Goal: Task Accomplishment & Management: Use online tool/utility

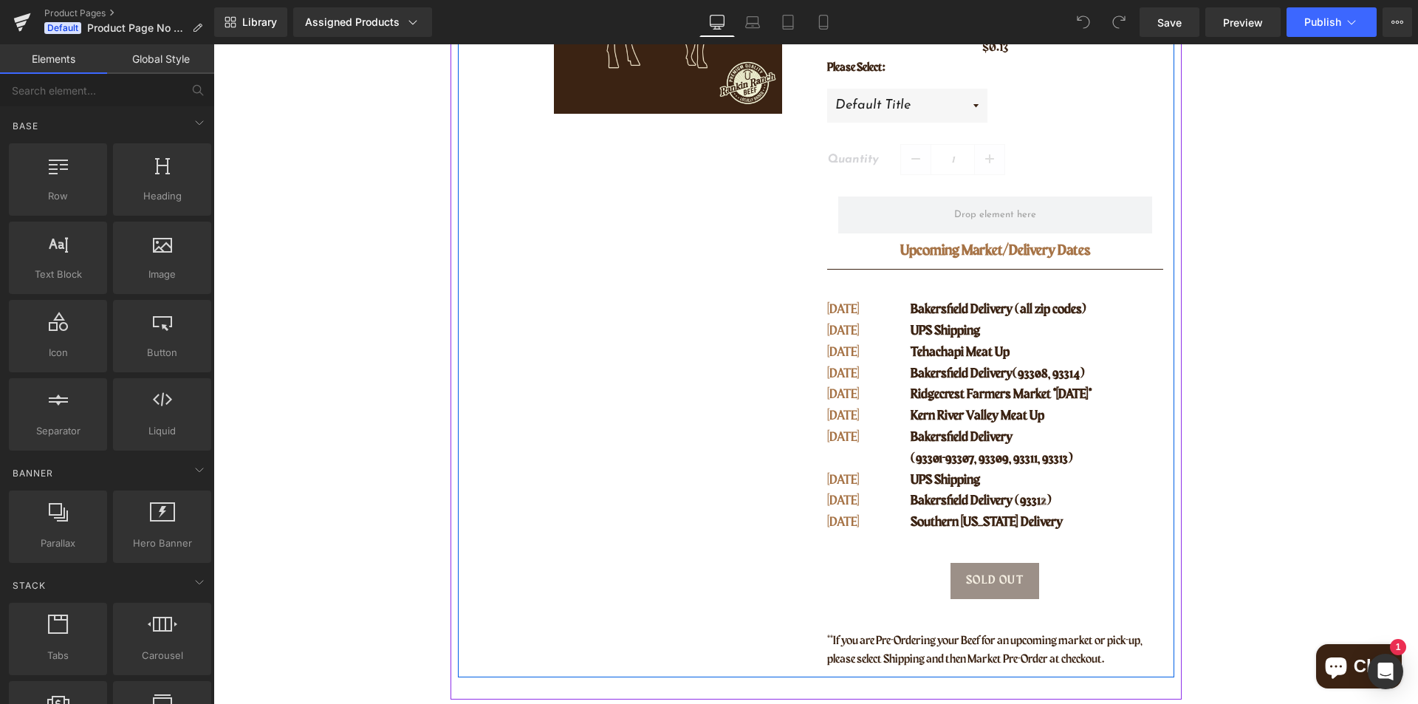
scroll to position [443, 0]
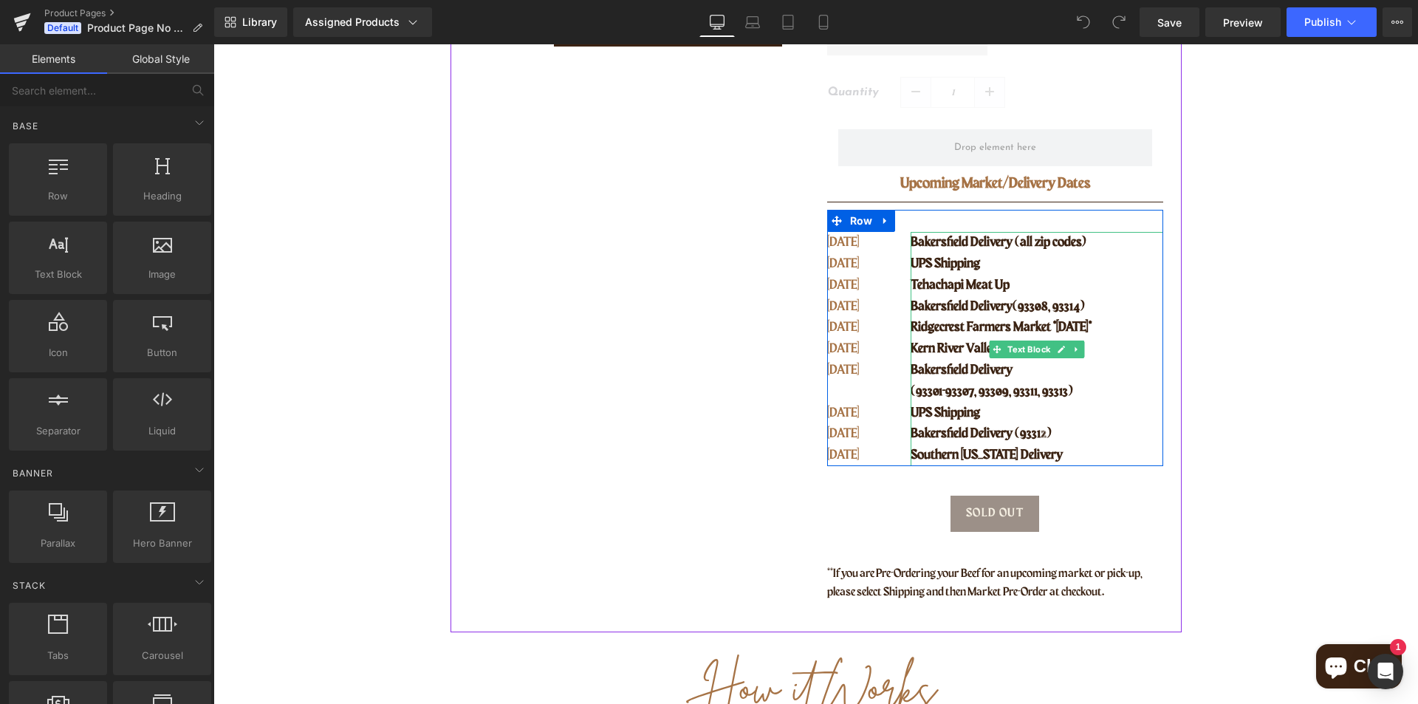
click at [998, 245] on span "Bakersfield Delivery (all zip codes)" at bounding box center [998, 242] width 176 height 13
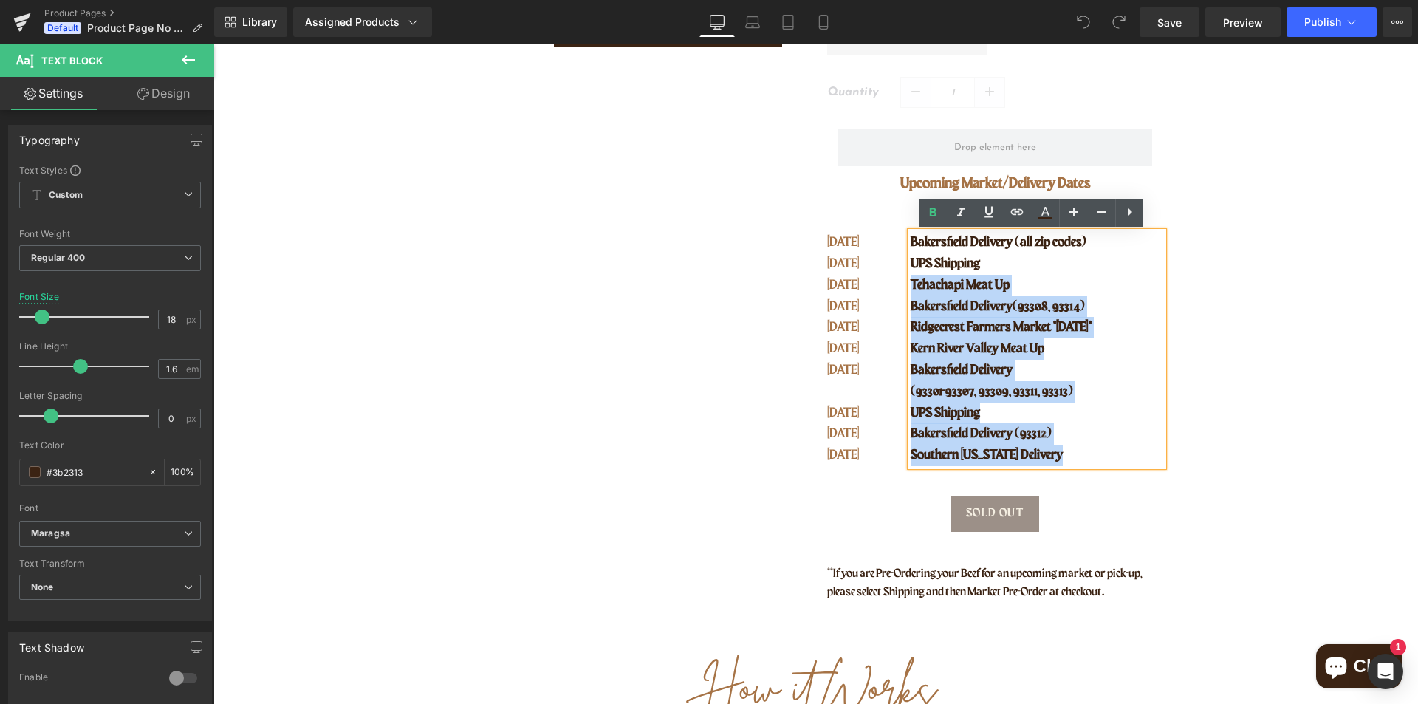
drag, startPoint x: 981, startPoint y: 269, endPoint x: 903, endPoint y: 244, distance: 81.5
click at [910, 244] on div "Bakersfield Delivery (all zip codes) UPS Shipping Tehachapi Meat Up [GEOGRAPHIC…" at bounding box center [1036, 349] width 252 height 234
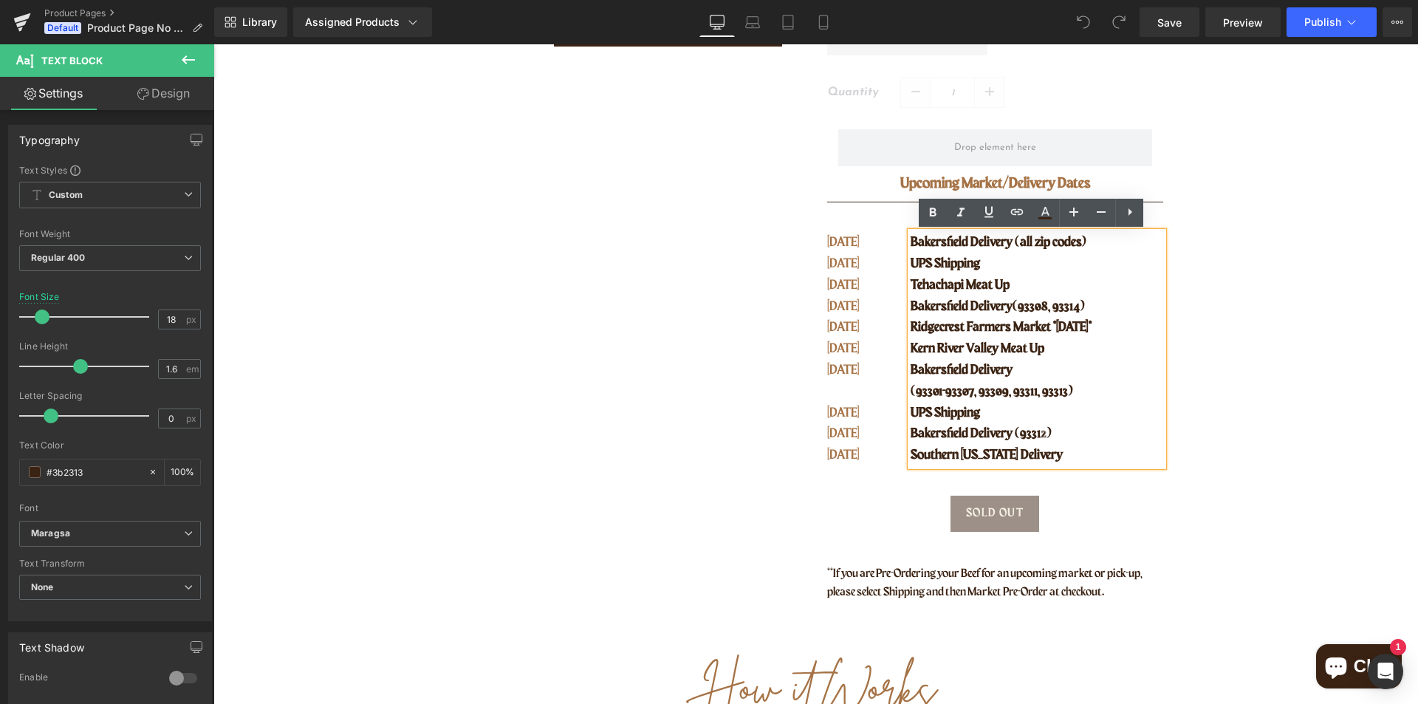
drag, startPoint x: 930, startPoint y: 255, endPoint x: 942, endPoint y: 258, distance: 12.4
click at [931, 255] on p "UPS Shipping" at bounding box center [1036, 263] width 252 height 21
drag, startPoint x: 978, startPoint y: 264, endPoint x: 907, endPoint y: 245, distance: 74.2
click at [910, 245] on div "Bakersfield Delivery (all zip codes) UPS Shipping Tehachapi Meat Up [GEOGRAPHIC…" at bounding box center [1036, 349] width 252 height 234
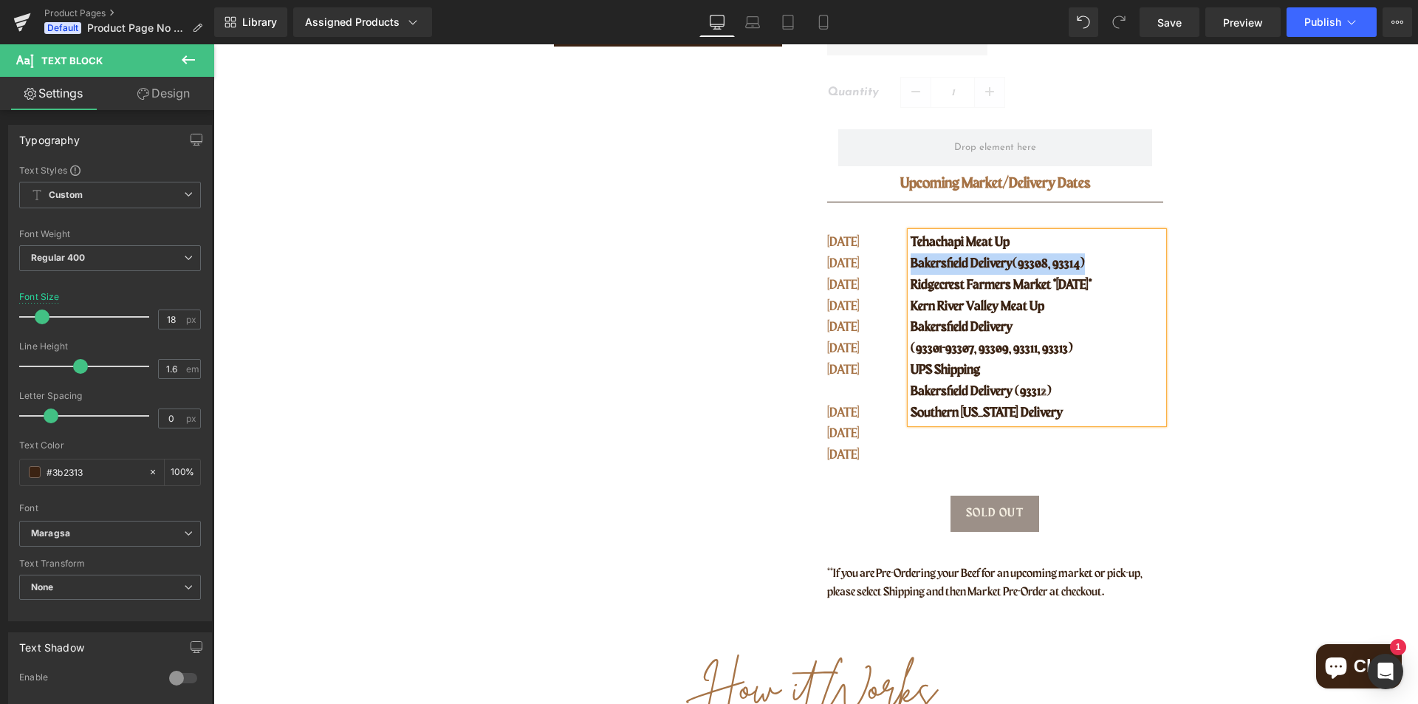
drag, startPoint x: 1100, startPoint y: 264, endPoint x: 905, endPoint y: 270, distance: 195.0
click at [910, 270] on p "Bakersfield Delivery (93308, 93314)" at bounding box center [1036, 263] width 252 height 21
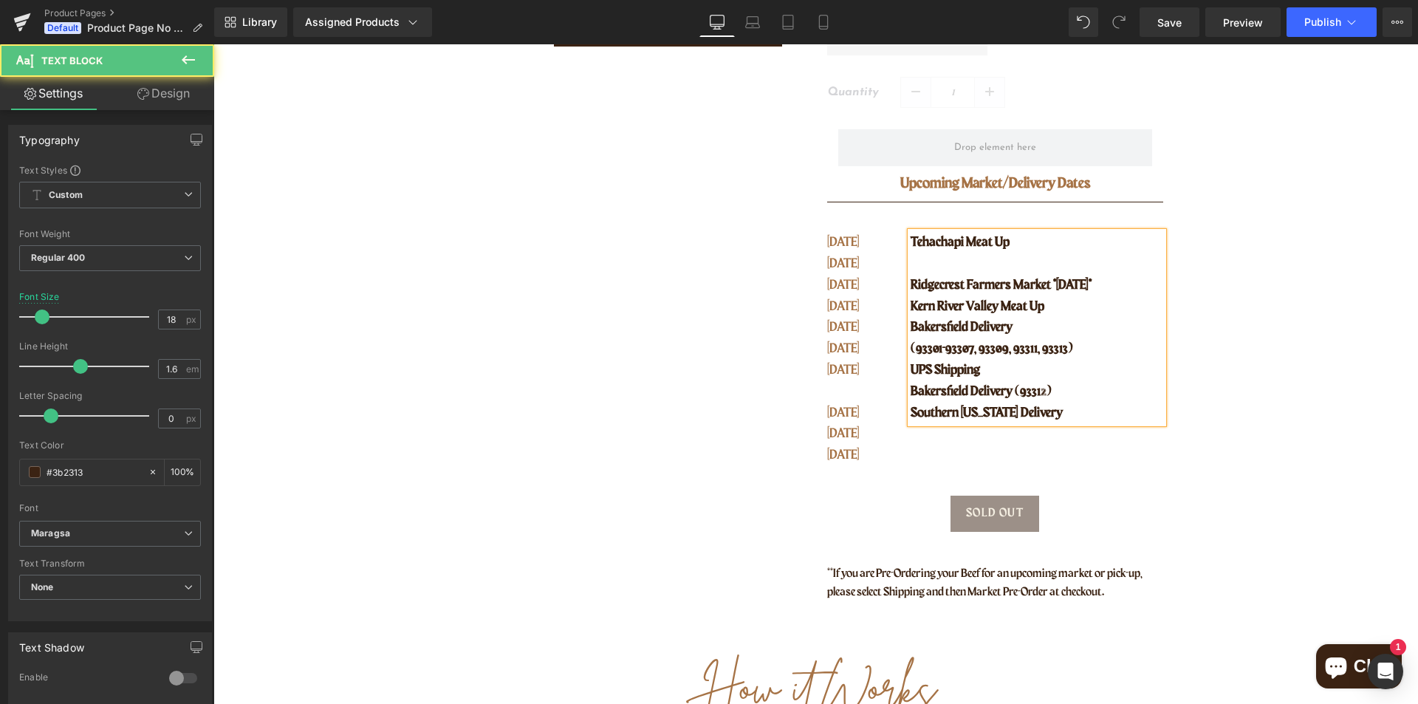
click at [1080, 411] on p "Southern [US_STATE] Delivery" at bounding box center [1036, 412] width 252 height 21
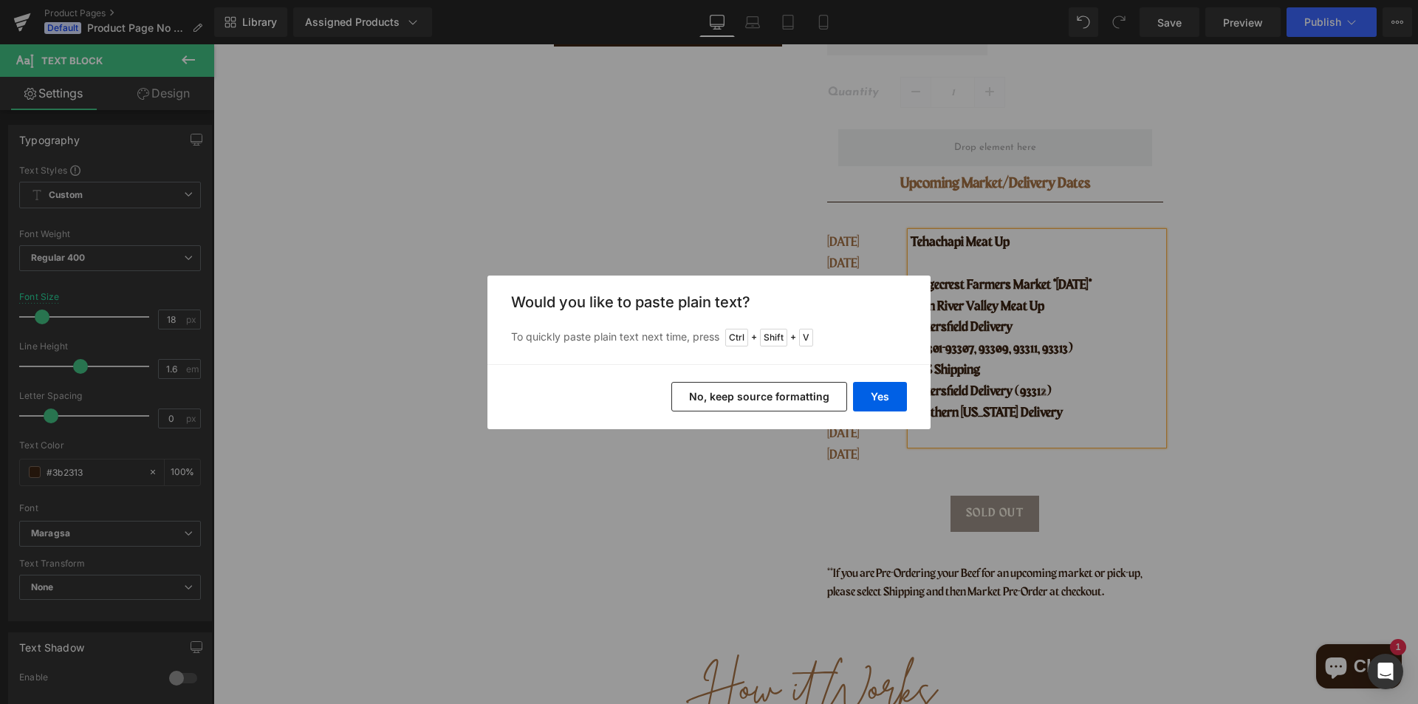
drag, startPoint x: 778, startPoint y: 394, endPoint x: 582, endPoint y: 336, distance: 204.7
click at [778, 394] on button "No, keep source formatting" at bounding box center [759, 397] width 176 height 30
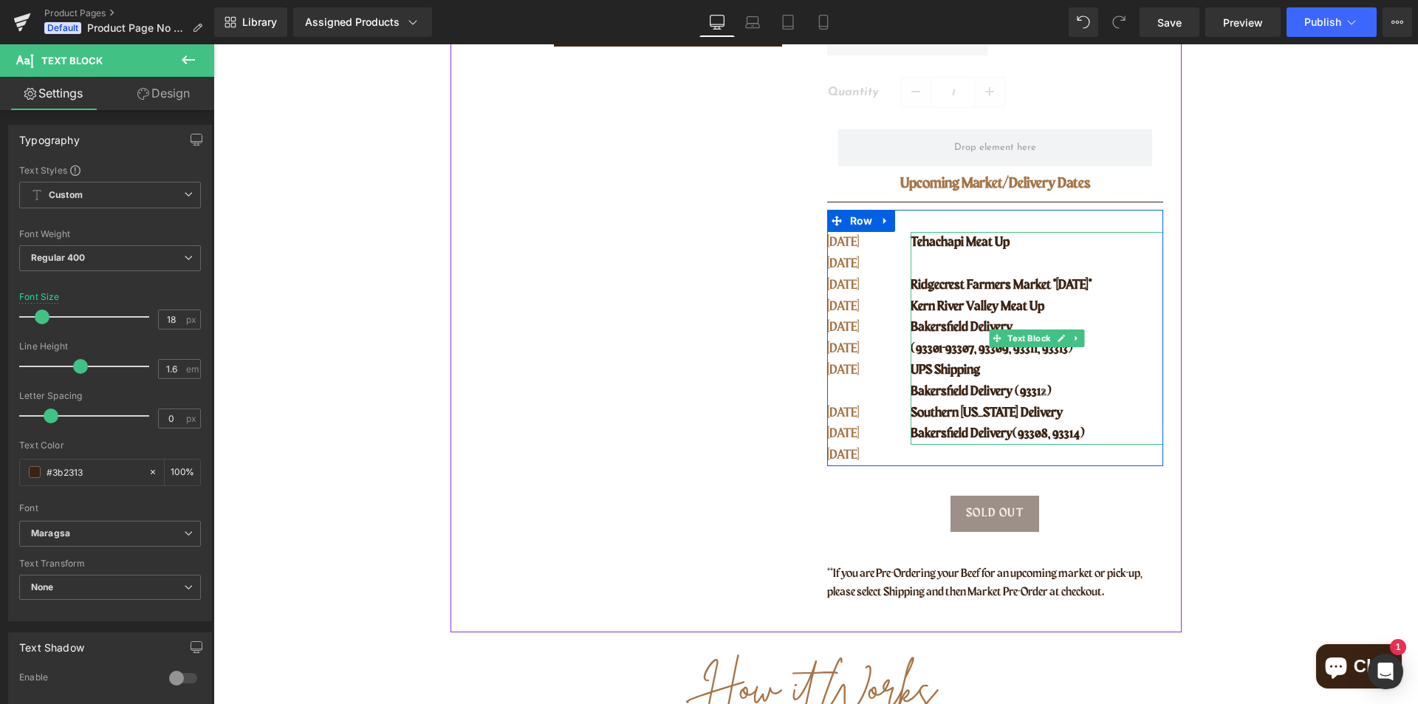
click at [1020, 246] on p "Tehachapi Meat Up" at bounding box center [1036, 242] width 252 height 21
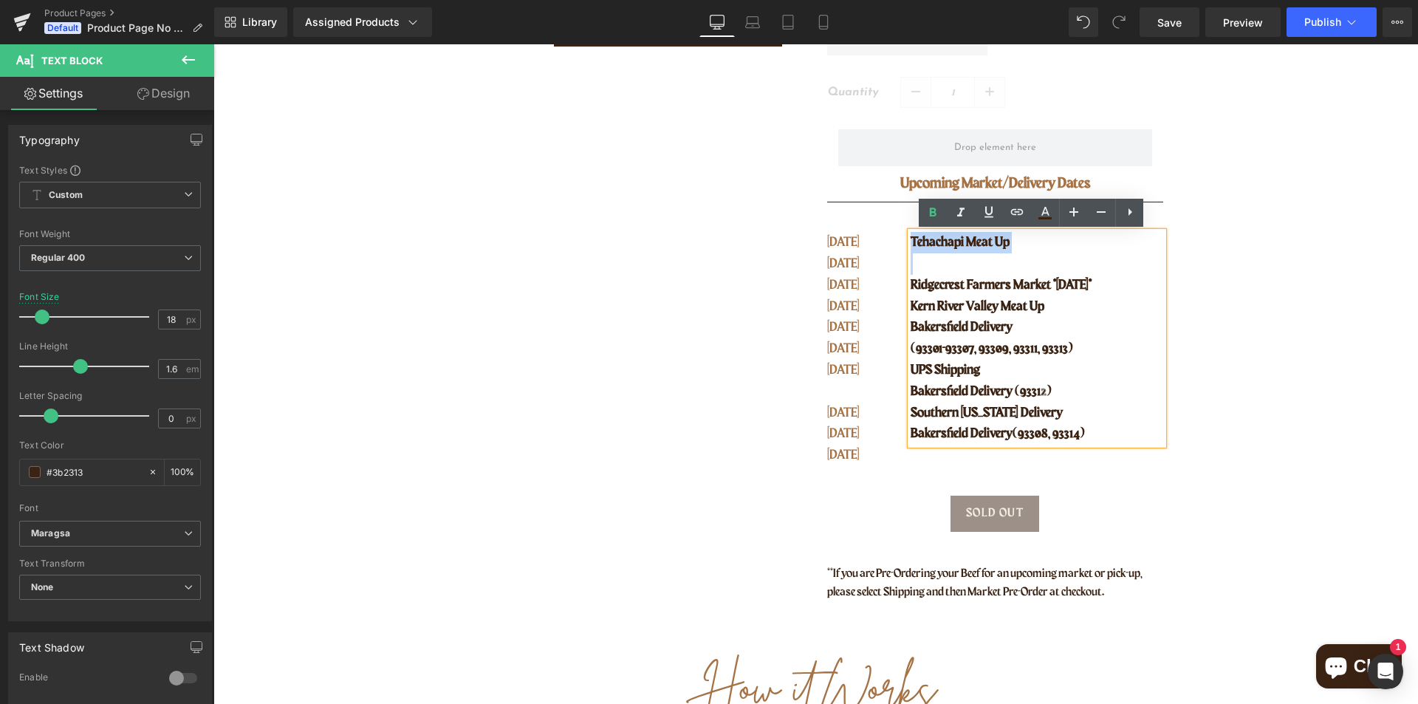
drag, startPoint x: 1020, startPoint y: 246, endPoint x: 909, endPoint y: 242, distance: 111.6
click at [910, 242] on p "Tehachapi Meat Up" at bounding box center [1036, 242] width 252 height 21
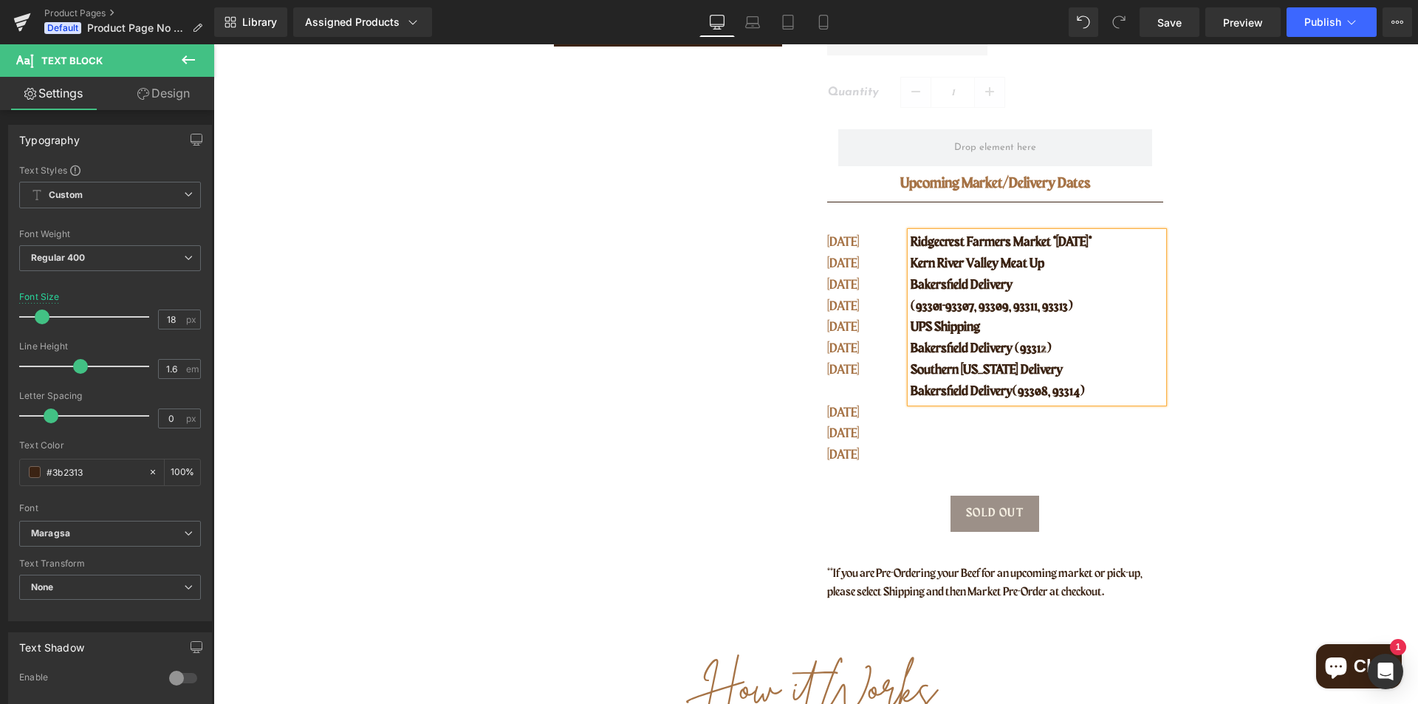
click at [1121, 396] on p "Bakersfield Delivery (93308, 93314)" at bounding box center [1036, 391] width 252 height 21
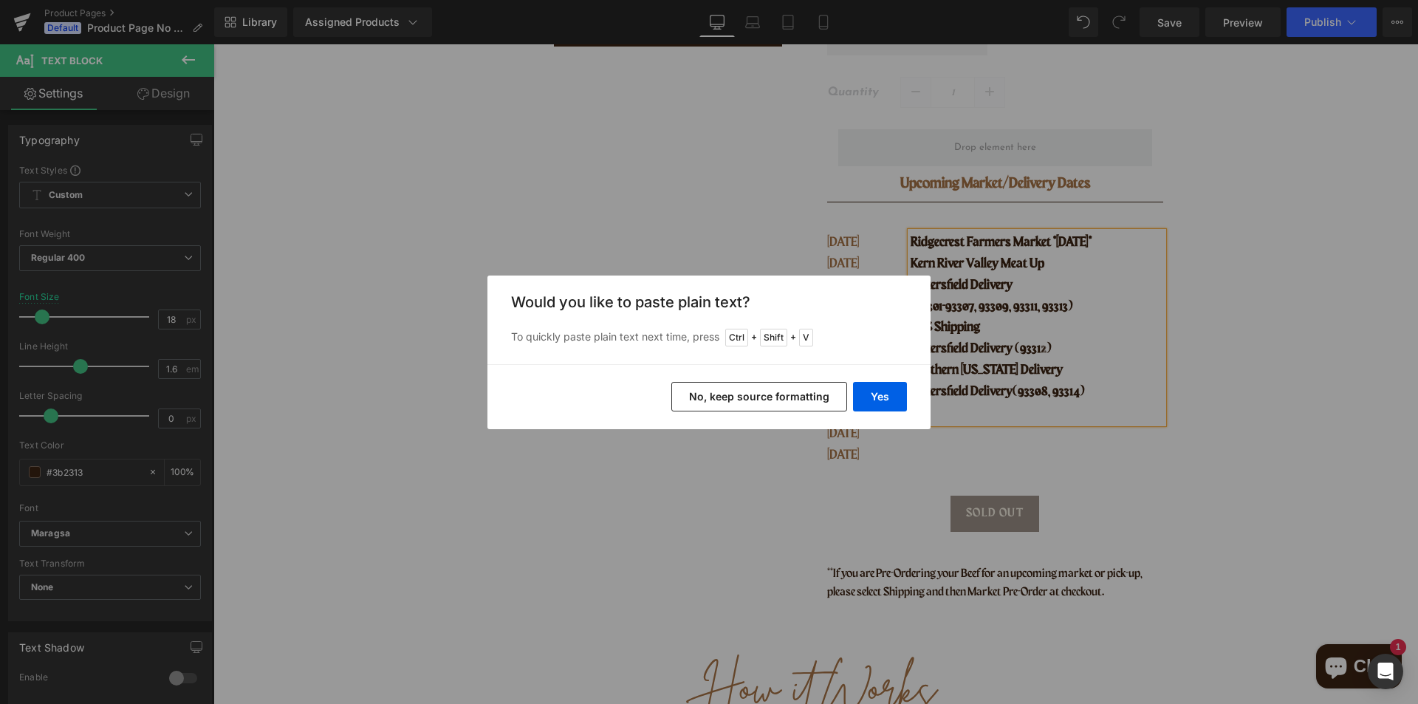
click at [700, 391] on button "No, keep source formatting" at bounding box center [759, 397] width 176 height 30
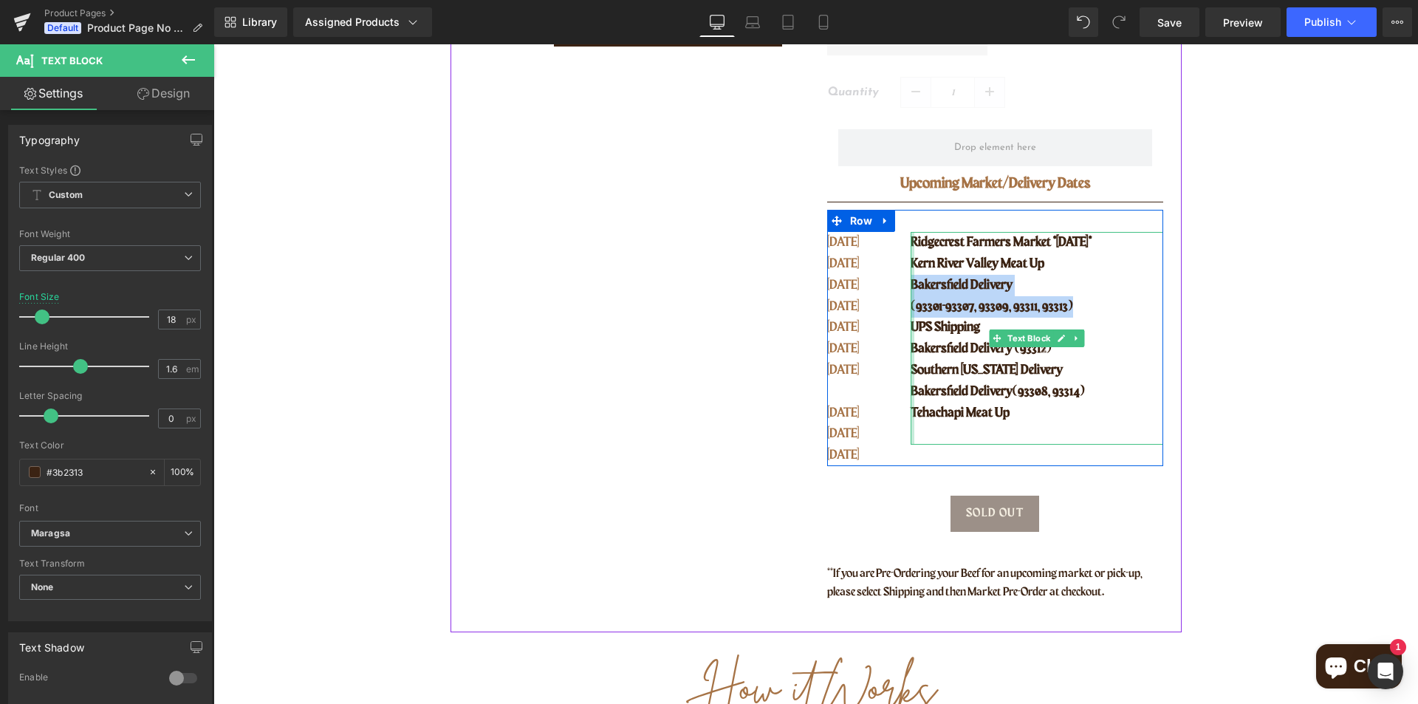
drag, startPoint x: 1069, startPoint y: 305, endPoint x: 906, endPoint y: 289, distance: 164.0
click at [910, 289] on div "Ridgecrest Farmers Market *[DATE]* [GEOGRAPHIC_DATA] Meat Up [GEOGRAPHIC_DATA] …" at bounding box center [1036, 338] width 252 height 213
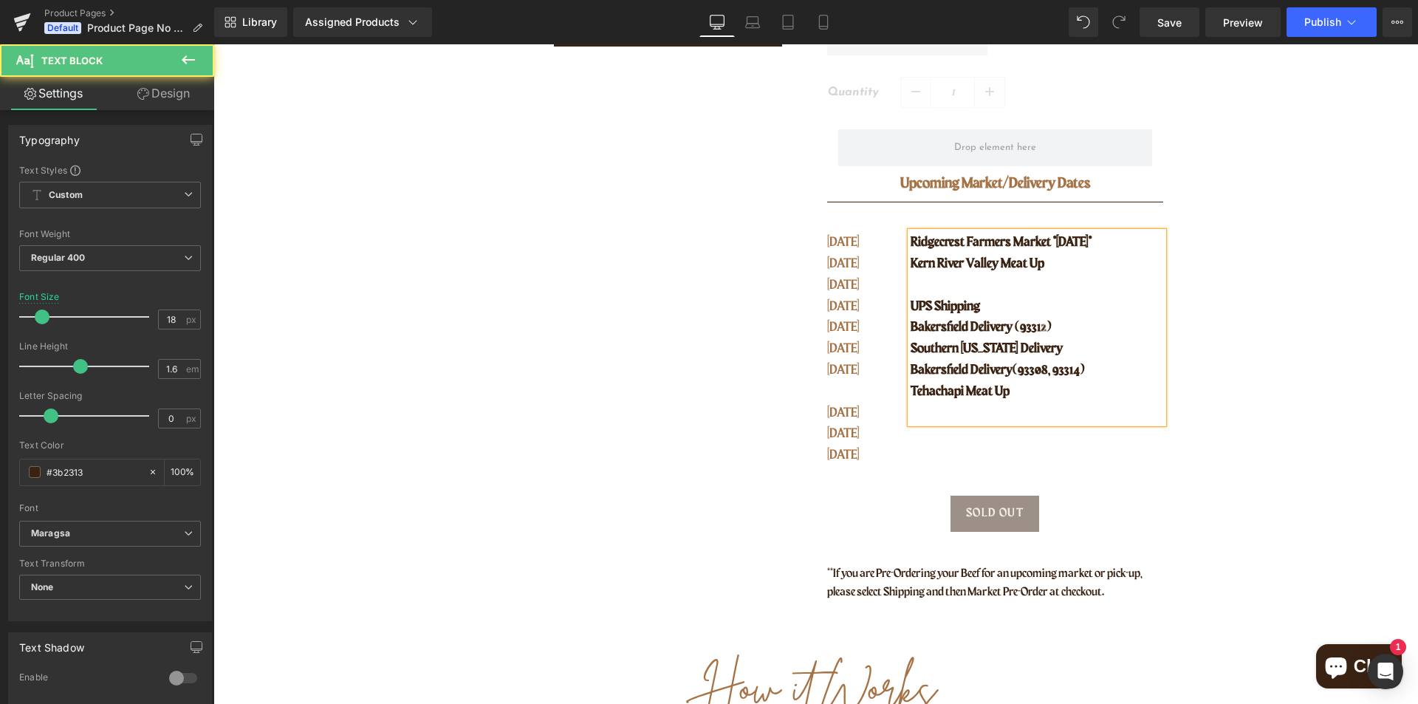
click at [1036, 394] on p "Tehachapi Meat Up" at bounding box center [1036, 391] width 252 height 21
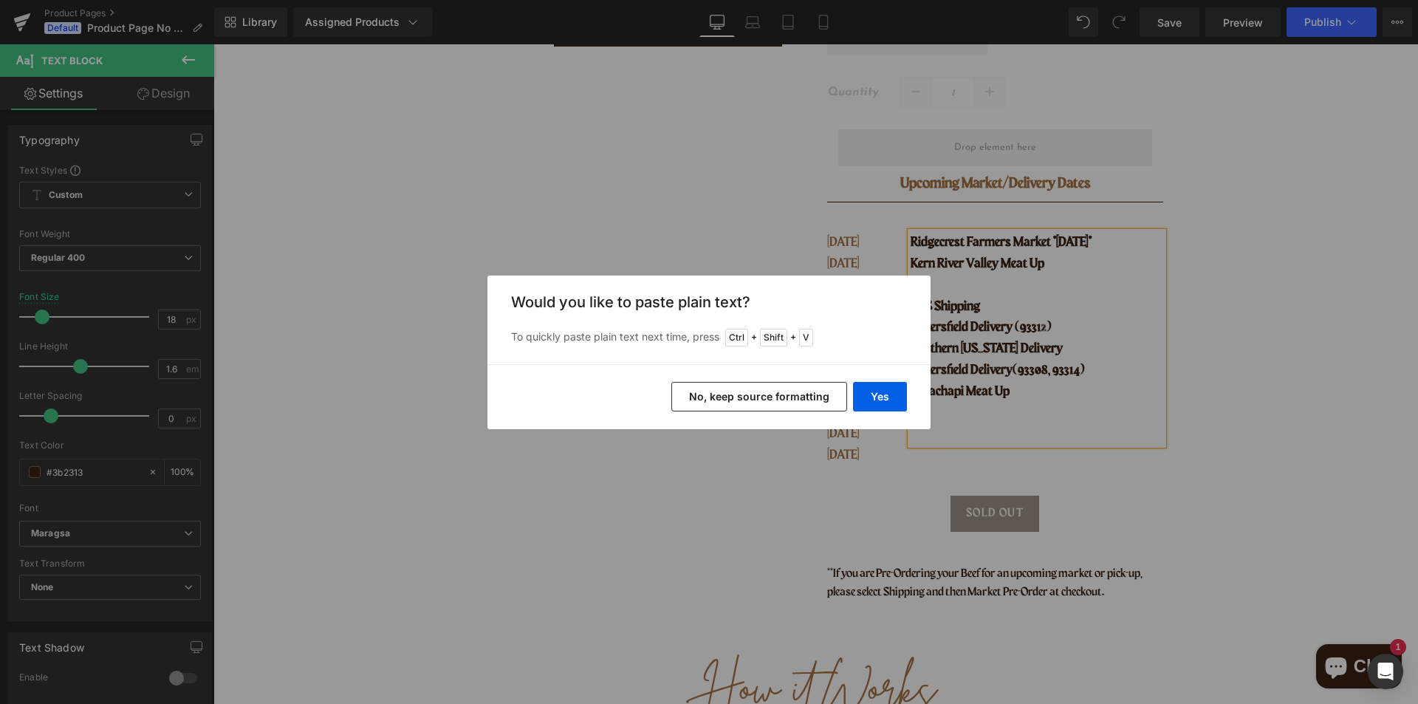
click at [803, 385] on button "No, keep source formatting" at bounding box center [759, 397] width 176 height 30
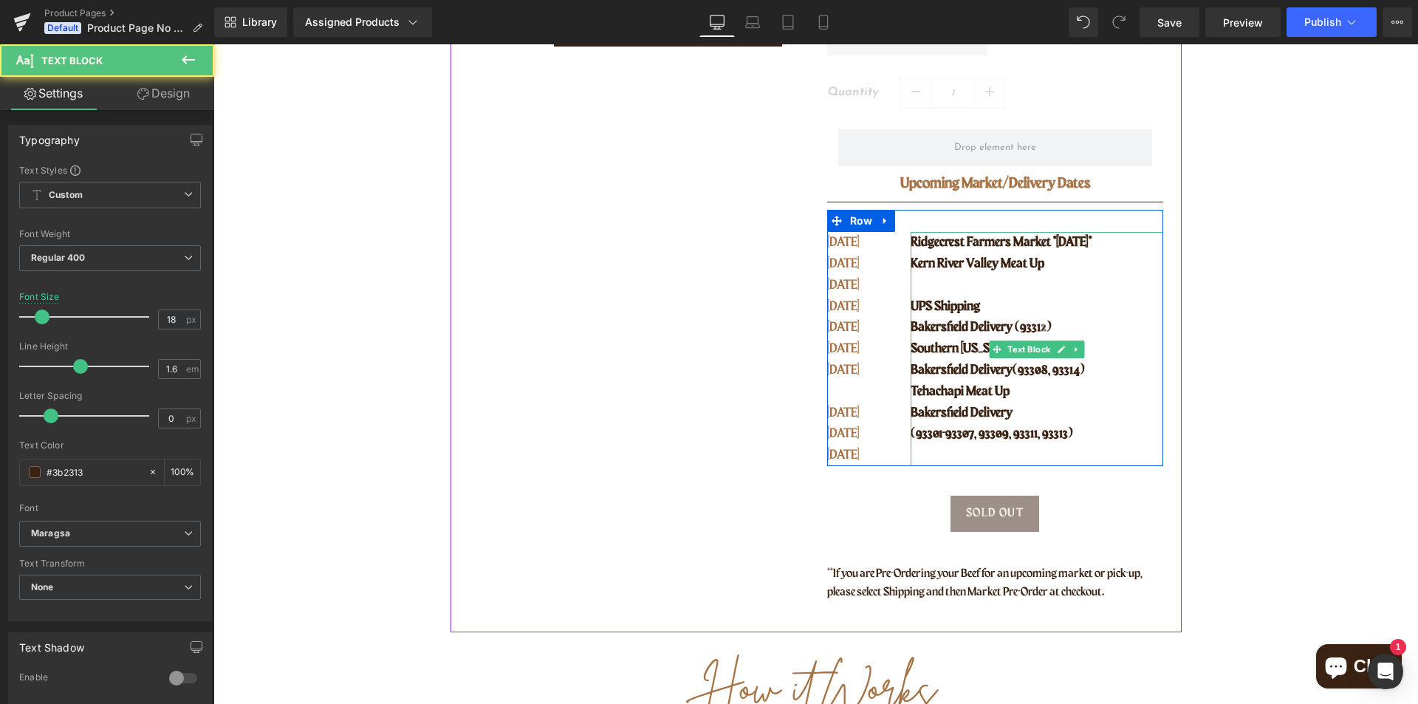
click at [1068, 260] on p "Kern River Valley Meat Up" at bounding box center [1036, 263] width 252 height 21
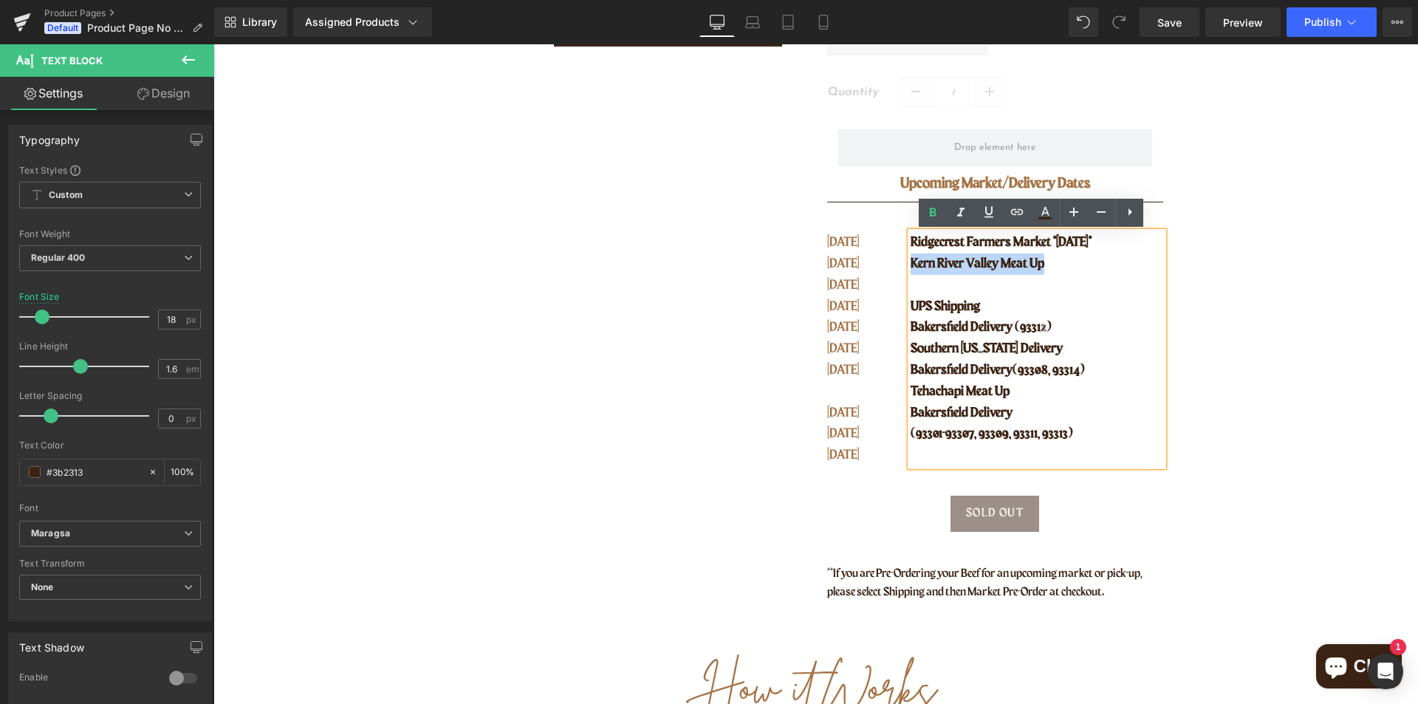
drag, startPoint x: 1059, startPoint y: 264, endPoint x: 907, endPoint y: 265, distance: 151.4
click at [910, 265] on p "Kern River Valley Meat Up" at bounding box center [1036, 263] width 252 height 21
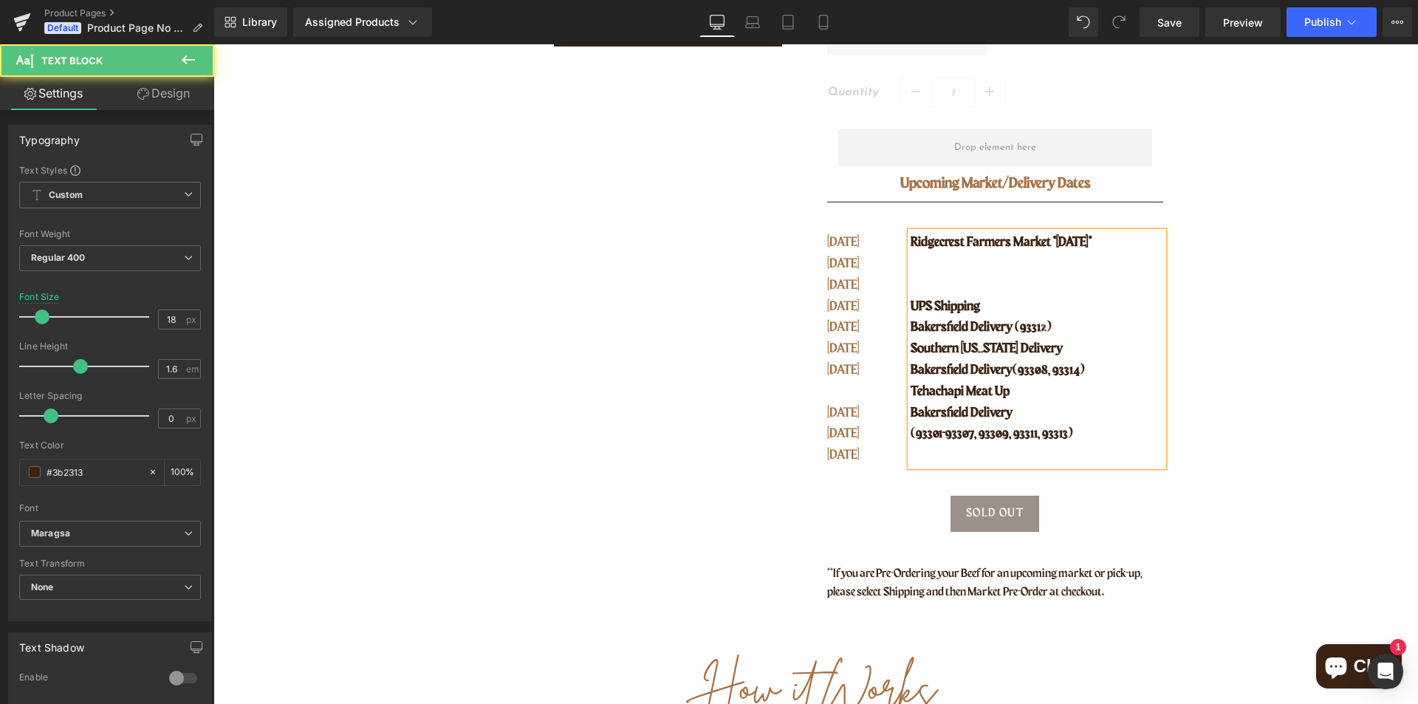
click at [1096, 436] on p "(93301-93307, 93309, 93311, 93313)" at bounding box center [1036, 433] width 252 height 21
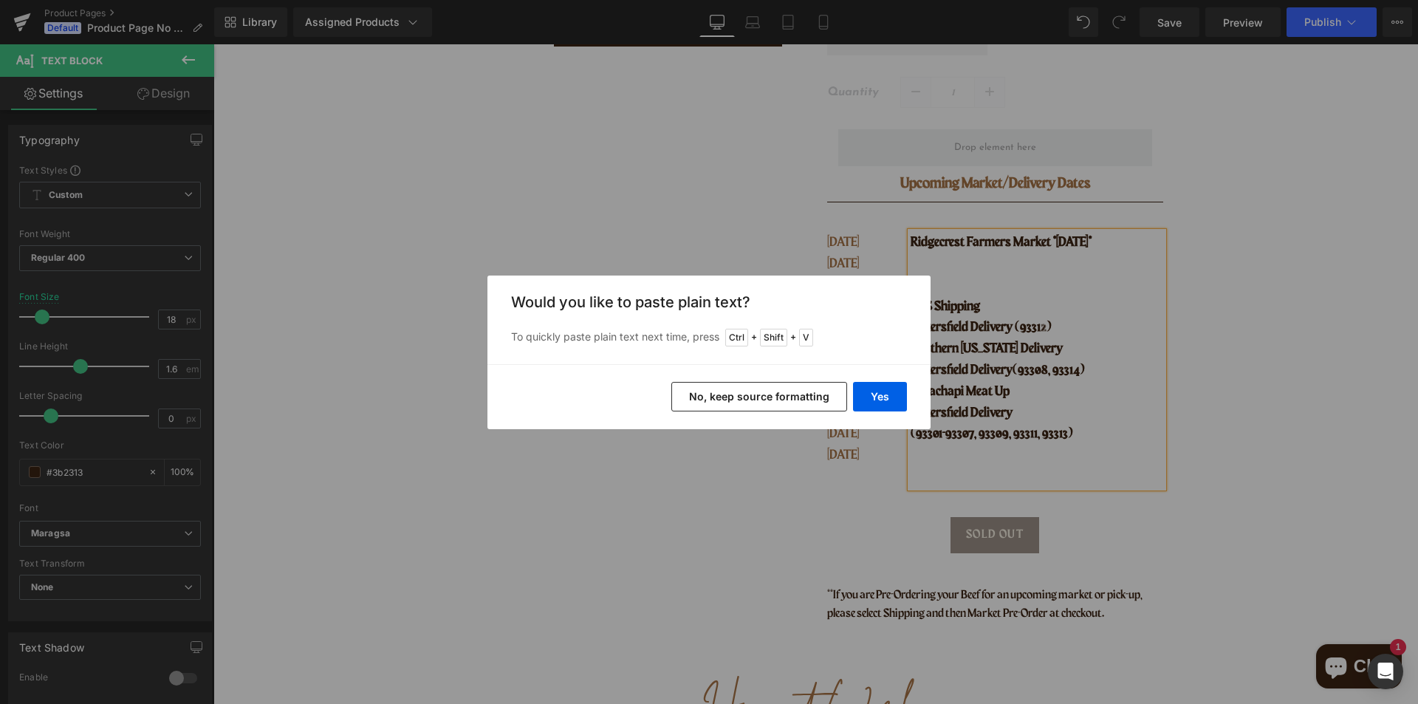
click at [704, 389] on button "No, keep source formatting" at bounding box center [759, 397] width 176 height 30
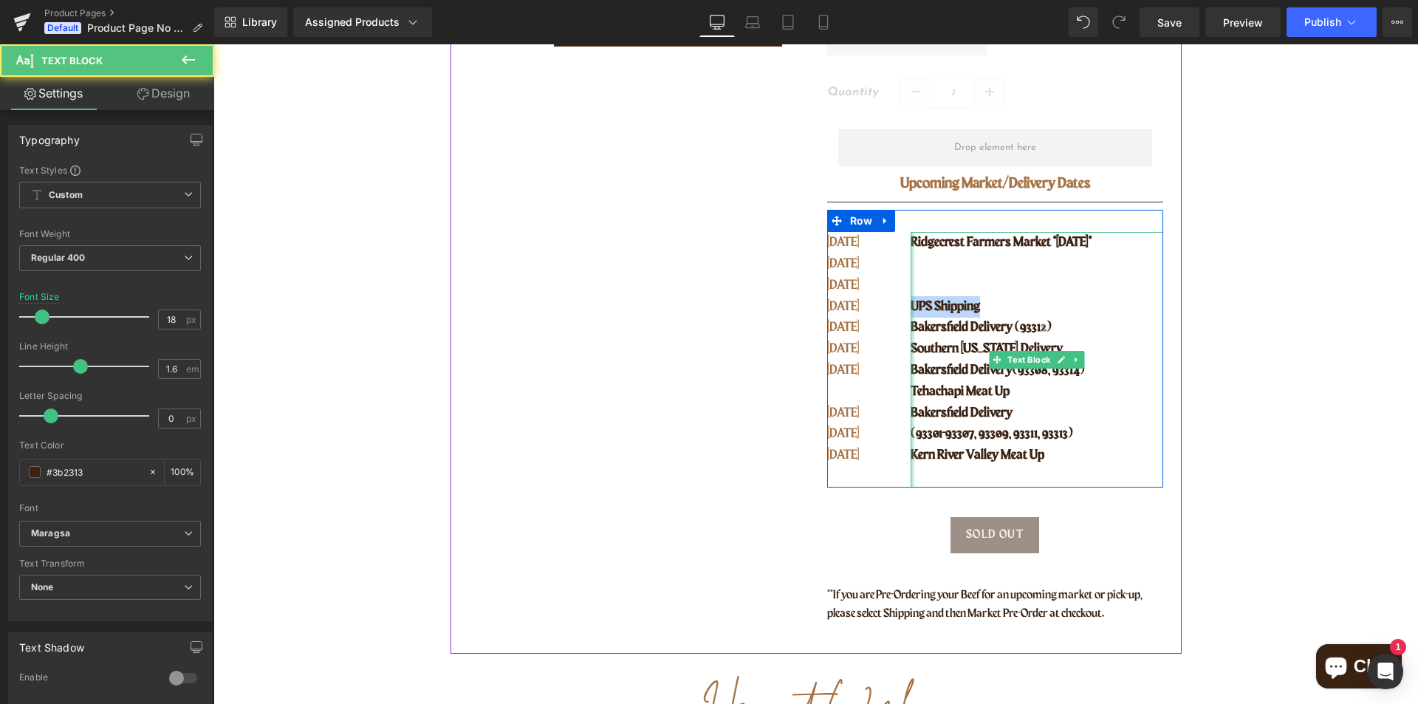
drag, startPoint x: 995, startPoint y: 311, endPoint x: 906, endPoint y: 312, distance: 89.3
click at [910, 312] on div "Ridgecrest Farmers Market *[DATE]* UPS Shipping [GEOGRAPHIC_DATA] Delivery (933…" at bounding box center [1036, 359] width 252 height 255
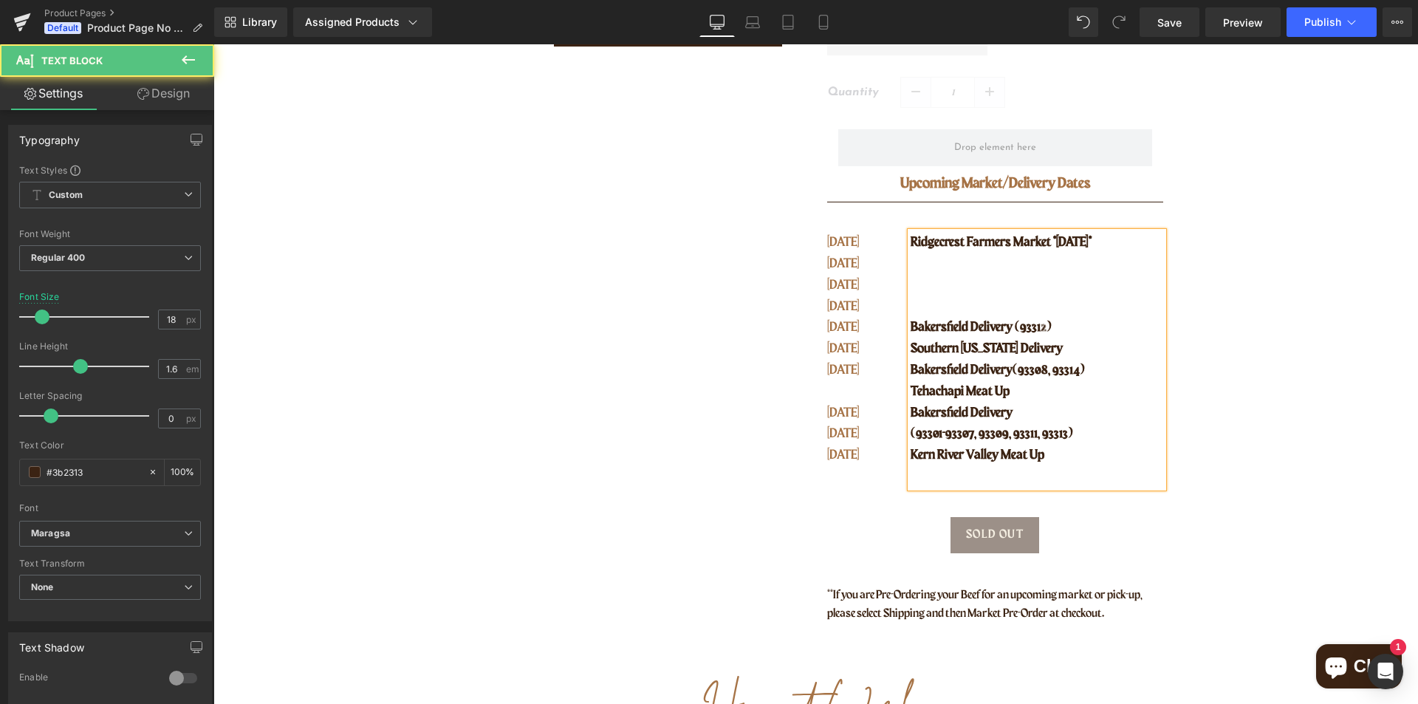
click at [1094, 440] on p "(93301-93307, 93309, 93311, 93313)" at bounding box center [1036, 433] width 252 height 21
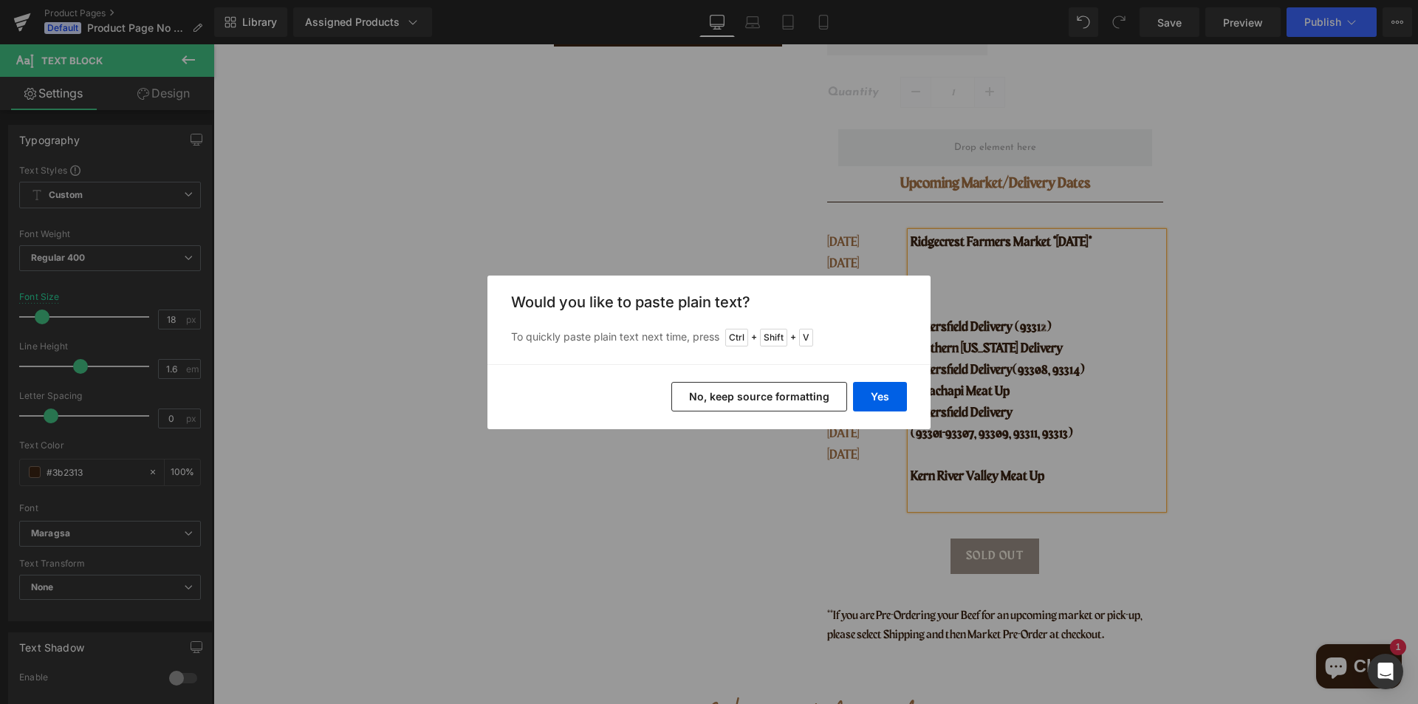
click at [755, 397] on button "No, keep source formatting" at bounding box center [759, 397] width 176 height 30
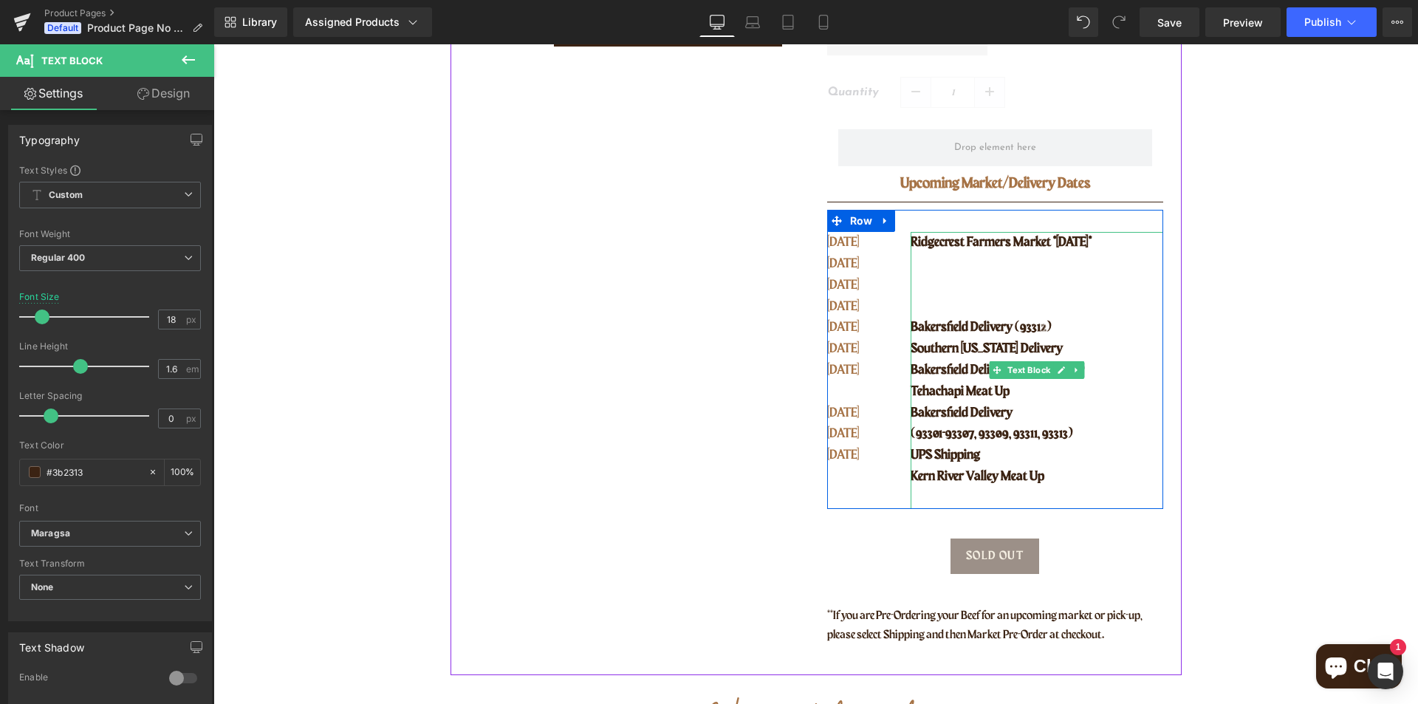
click at [1091, 241] on span "Ridgecrest Farmers Market *[DATE]*" at bounding box center [1000, 242] width 181 height 13
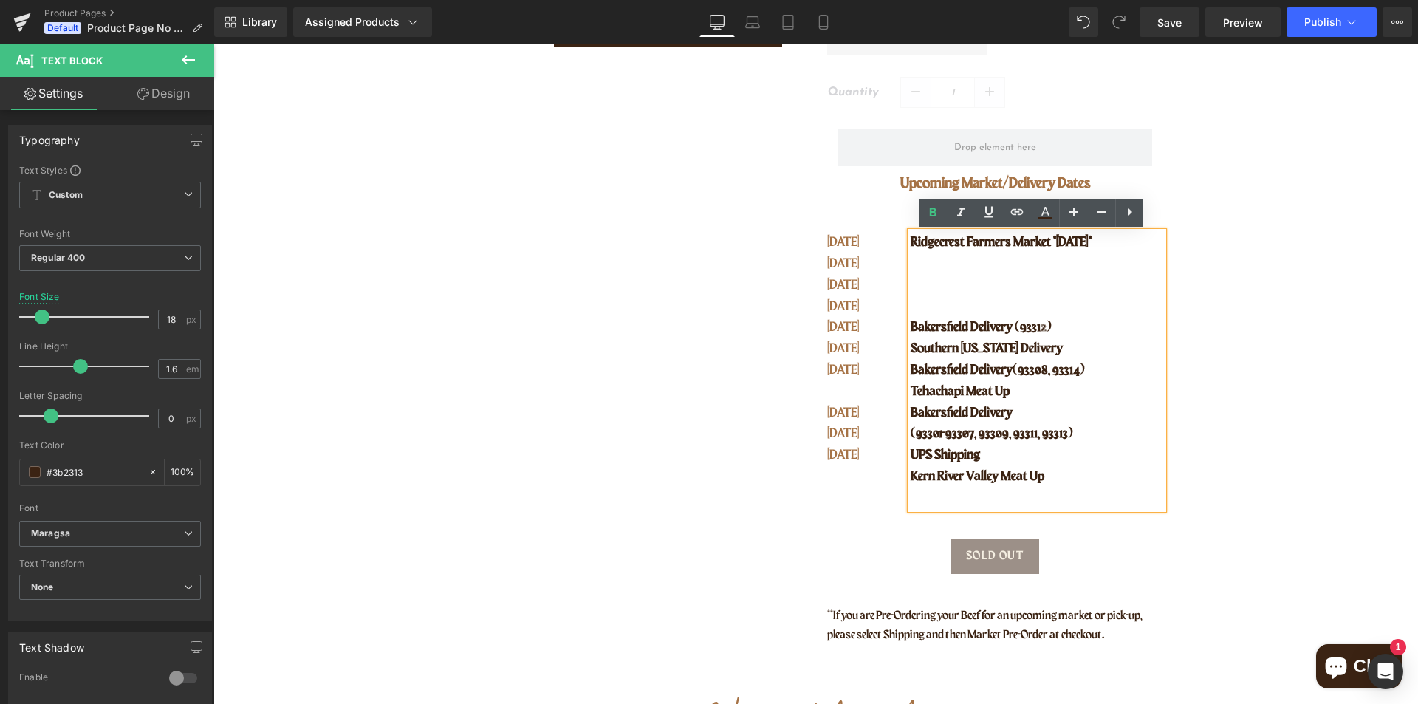
drag, startPoint x: 1134, startPoint y: 244, endPoint x: 908, endPoint y: 250, distance: 226.0
click at [910, 250] on p "Ridgecrest Farmers Market *[DATE]*" at bounding box center [1036, 242] width 252 height 21
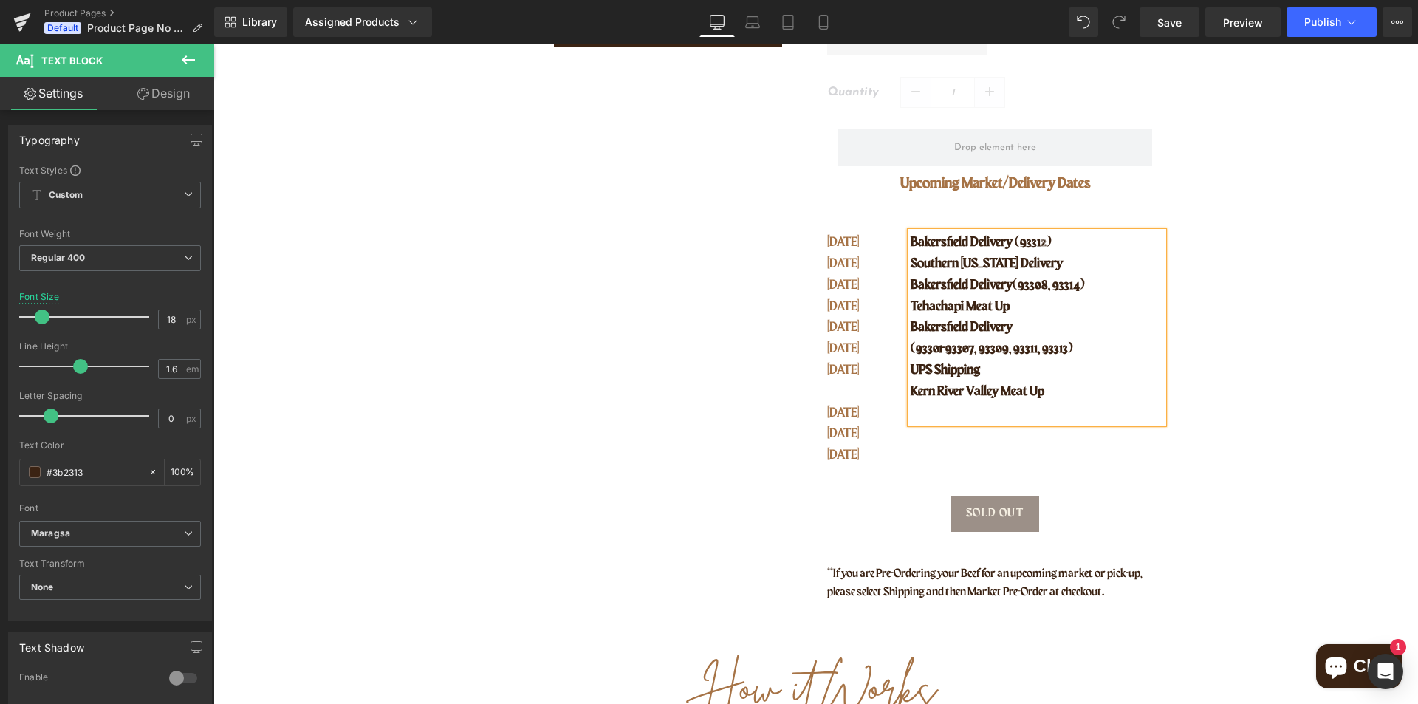
click at [1054, 390] on p "Kern River Valley Meat Up" at bounding box center [1036, 391] width 252 height 21
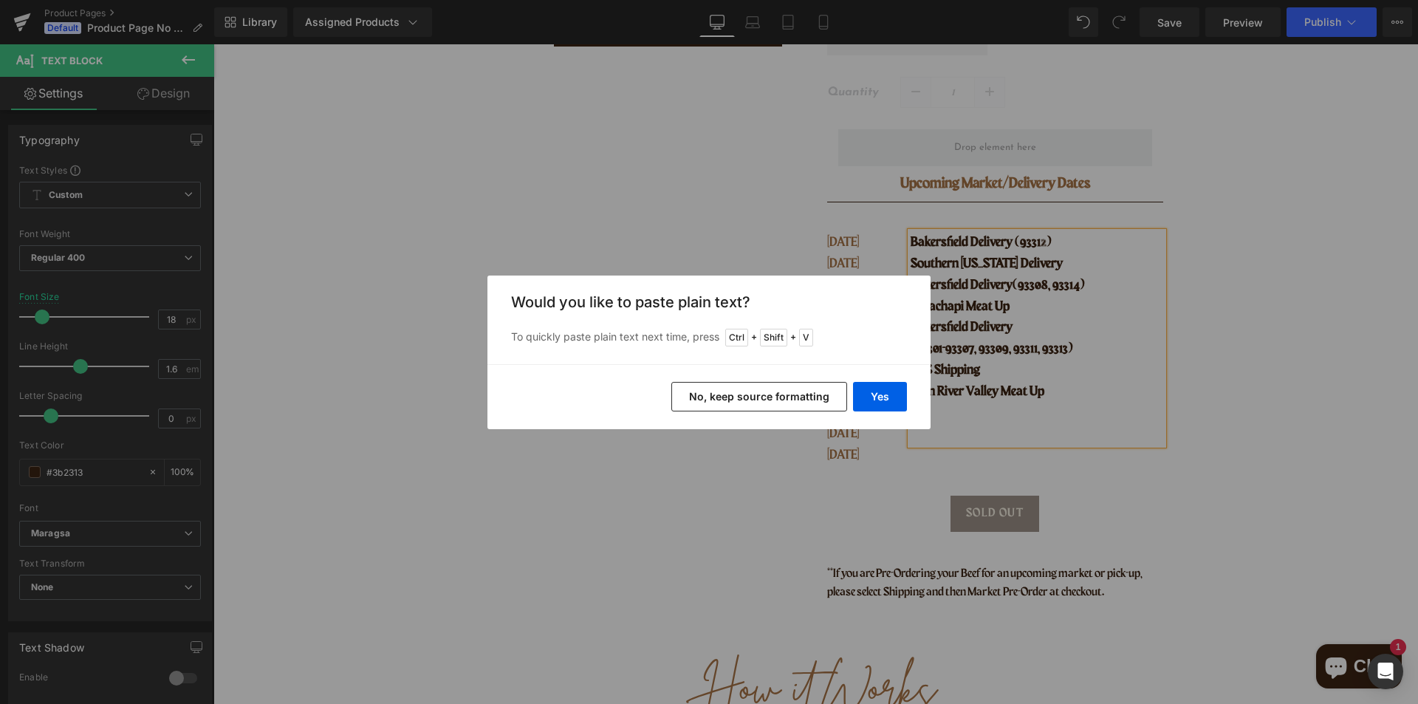
click at [751, 392] on button "No, keep source formatting" at bounding box center [759, 397] width 176 height 30
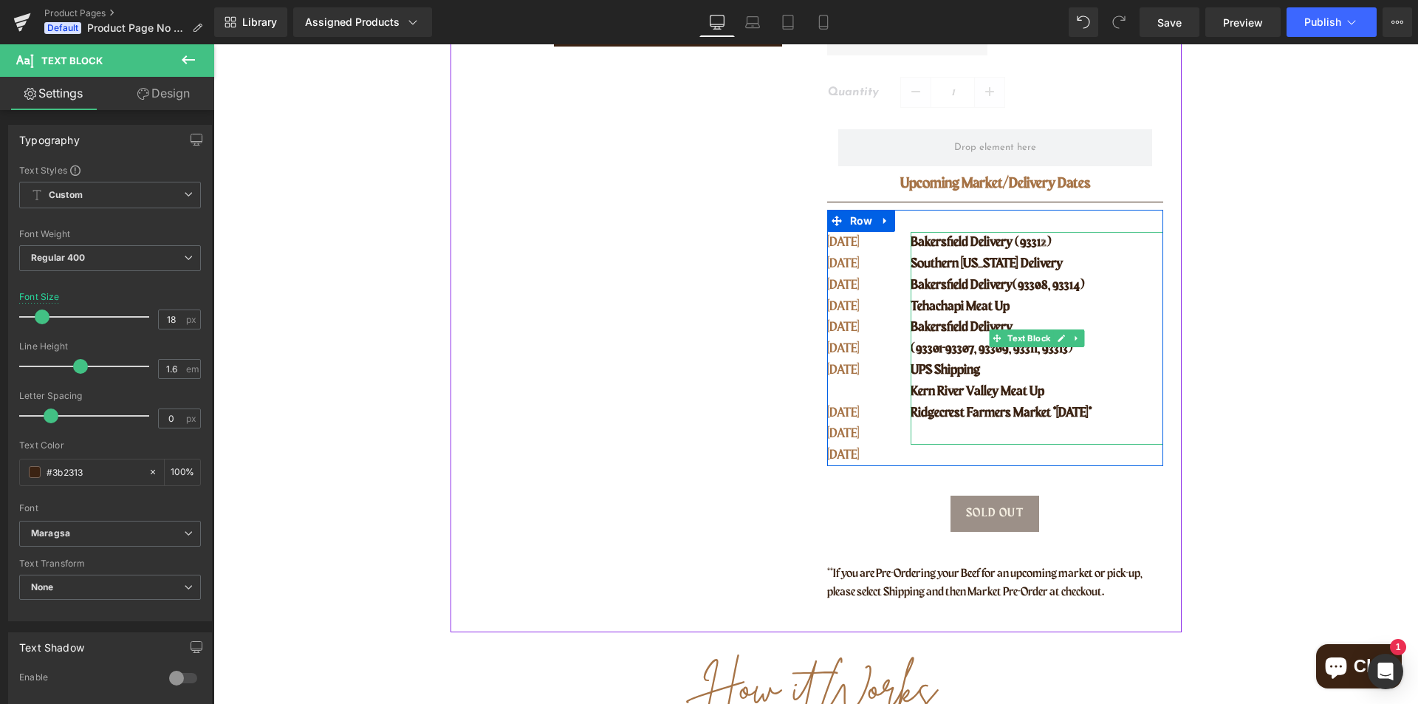
click at [1061, 413] on span "Ridgecrest Farmers Market *[DATE]*" at bounding box center [1000, 412] width 181 height 13
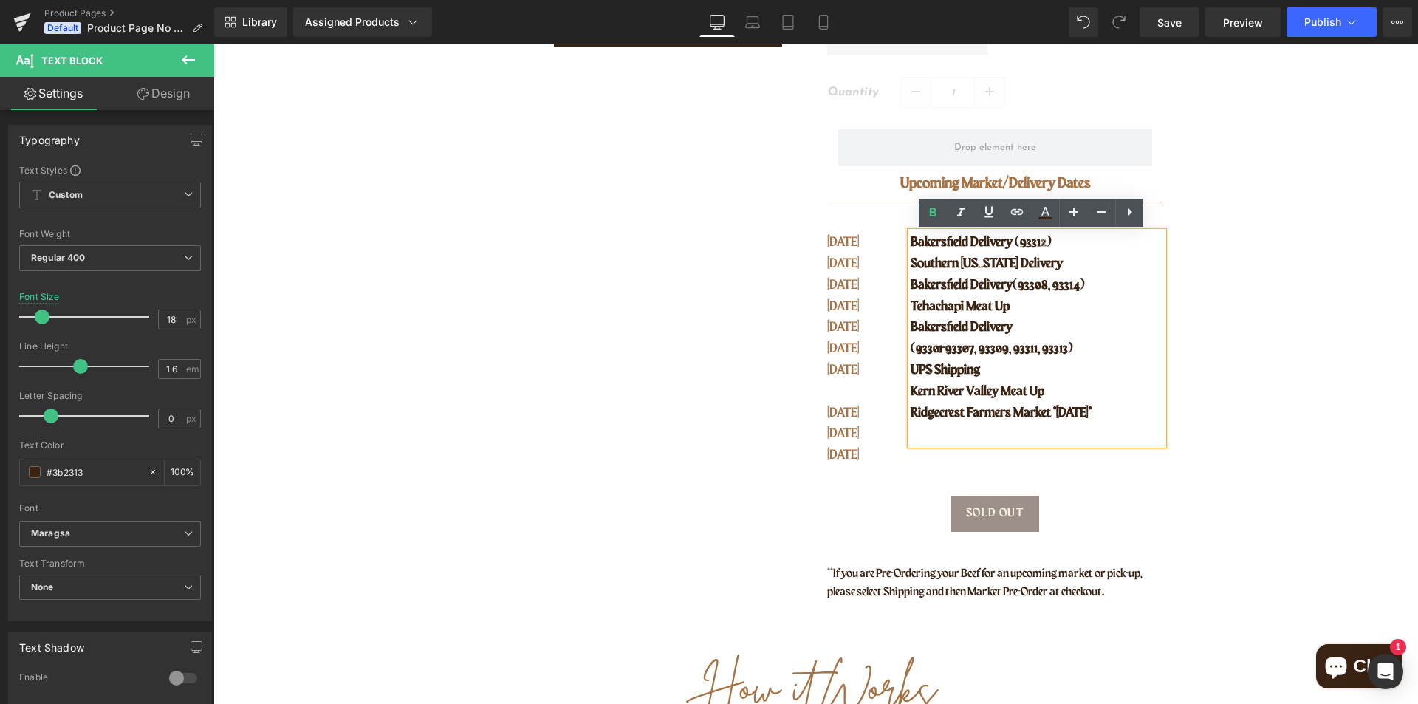
drag, startPoint x: 1051, startPoint y: 411, endPoint x: 1120, endPoint y: 408, distance: 68.7
click at [1091, 408] on span "Ridgecrest Farmers Market *[DATE]*" at bounding box center [1000, 412] width 181 height 13
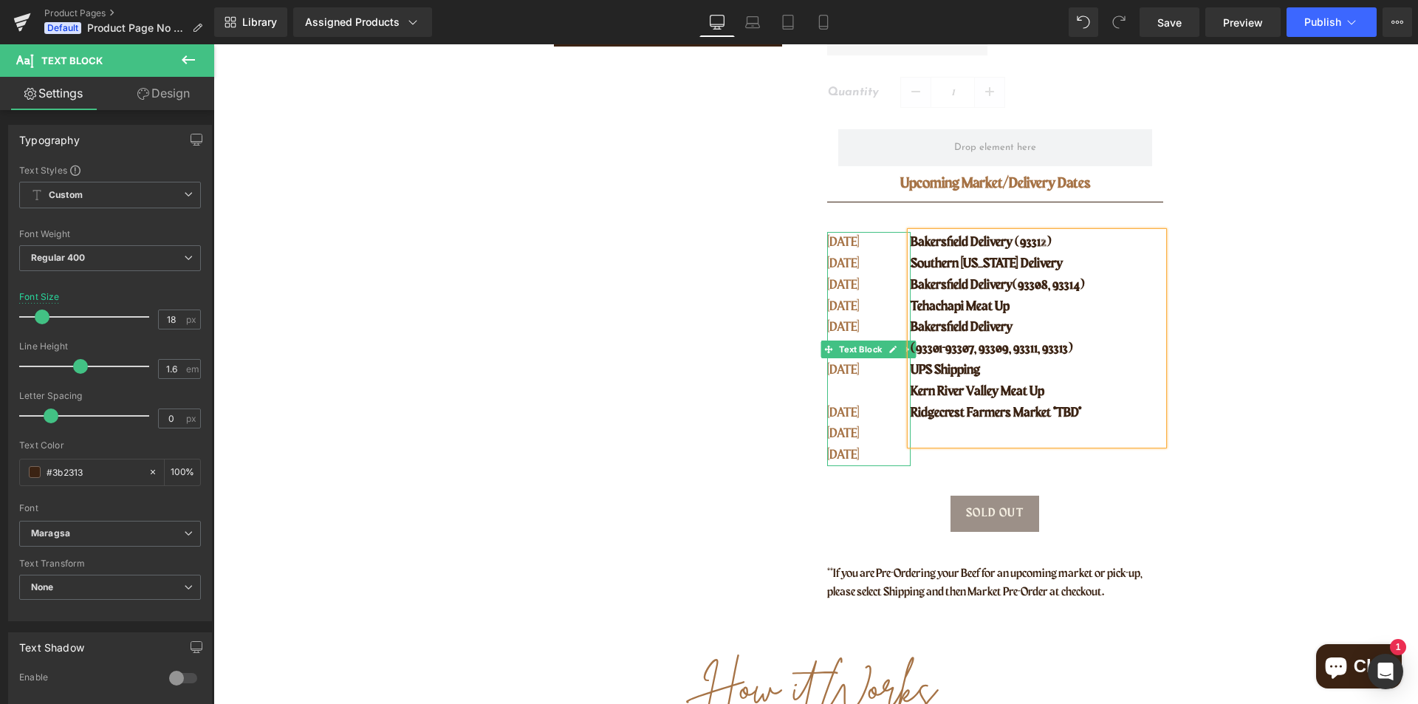
click at [842, 411] on p "[DATE]" at bounding box center [859, 412] width 65 height 21
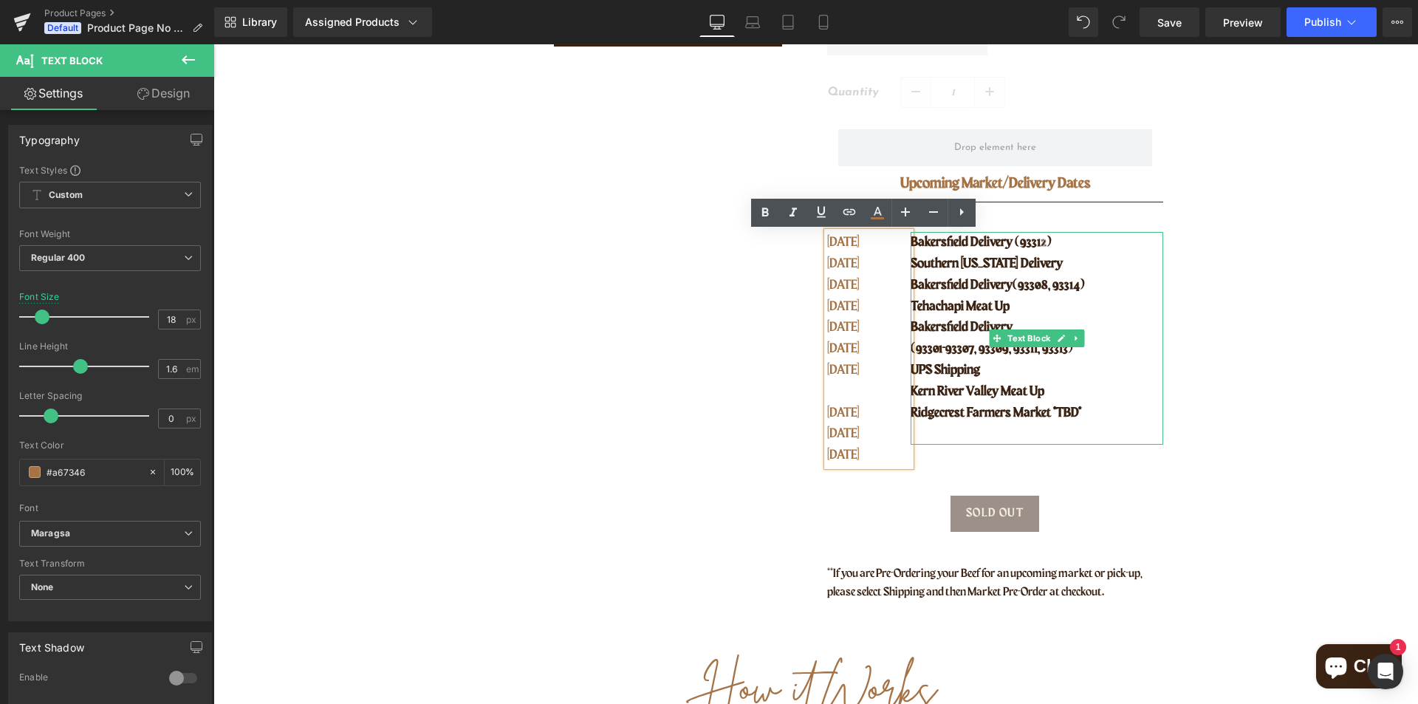
click at [955, 343] on span "(93301-93307, 93309, 93311, 93313)" at bounding box center [991, 348] width 162 height 13
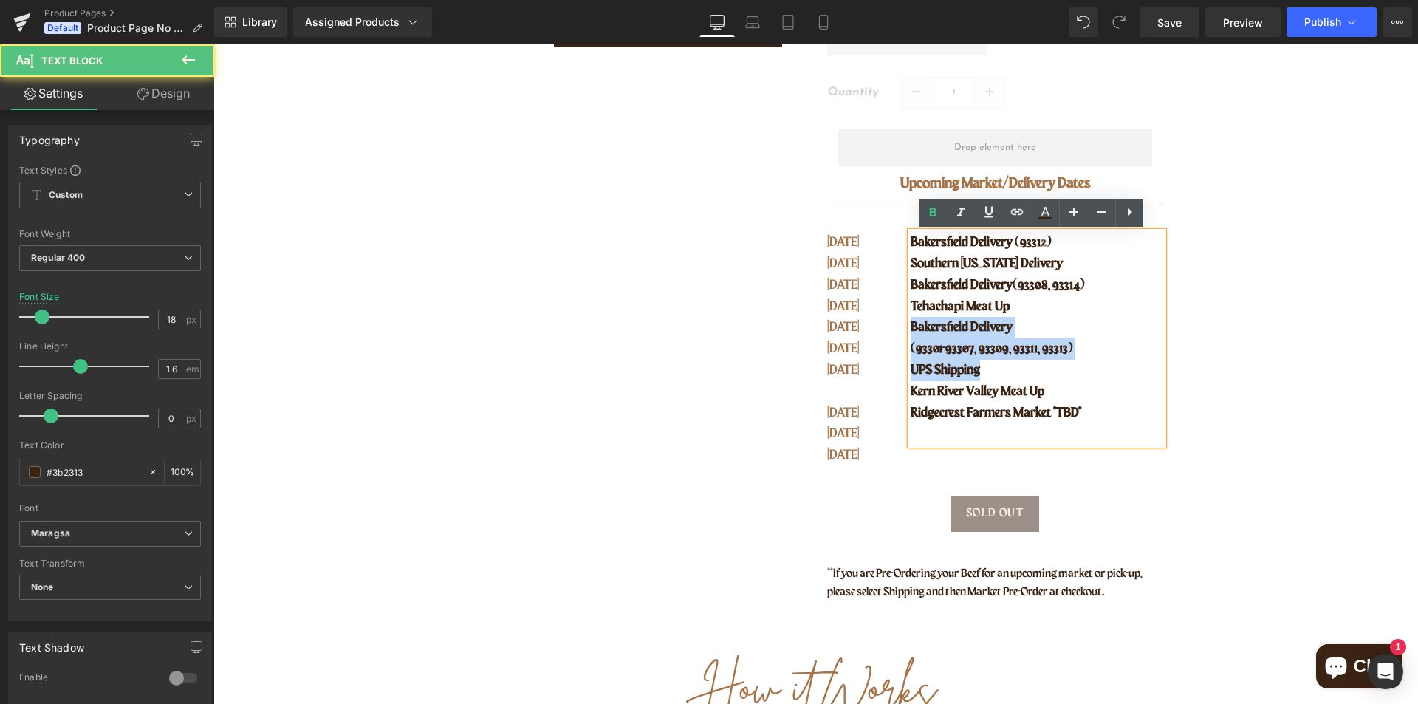
drag, startPoint x: 981, startPoint y: 371, endPoint x: 905, endPoint y: 326, distance: 88.0
click at [910, 326] on div "Bakersfield Delivery (93312) [GEOGRAPHIC_DATA][US_STATE] Delivery [GEOGRAPHIC_D…" at bounding box center [1036, 338] width 252 height 213
copy div "Bakersfield Delivery (93301-93307, 93309, 93311, 93313) UPS Shipping"
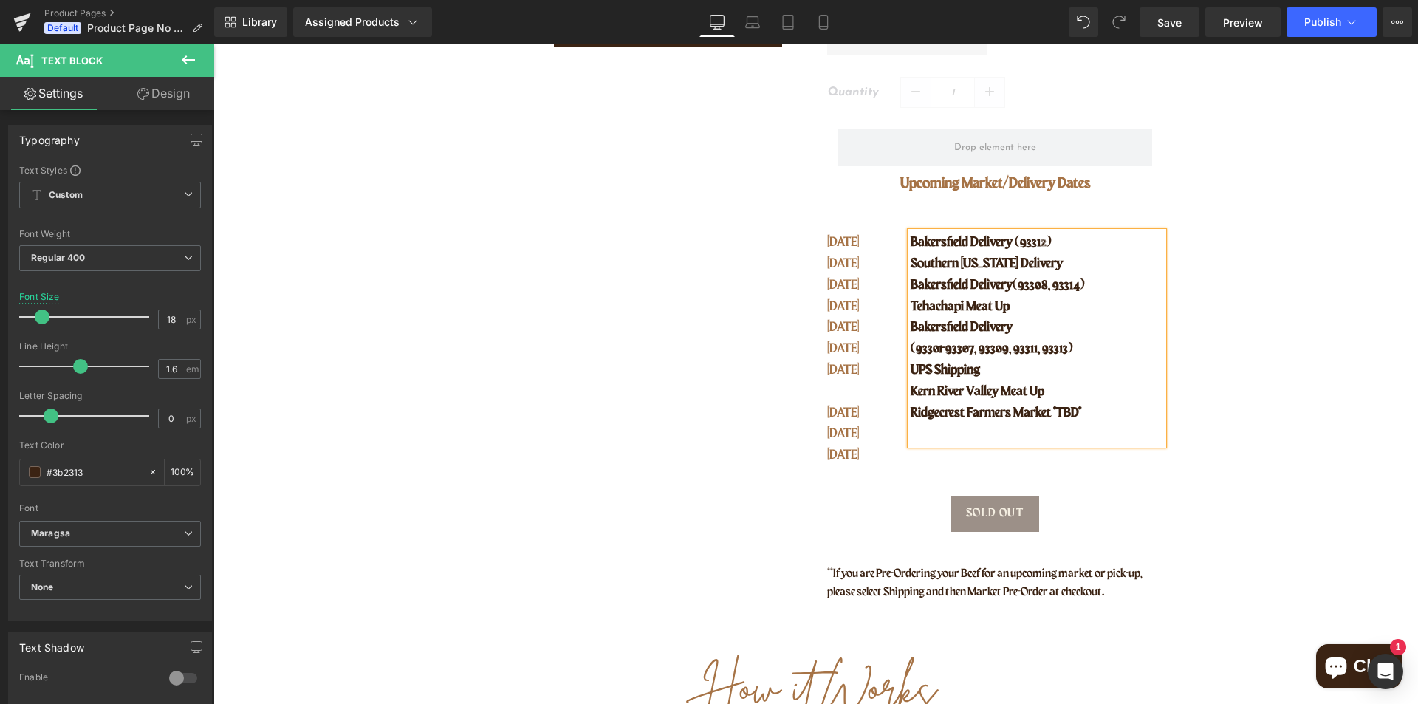
click at [910, 242] on div "Bakersfield Delivery (93312) [GEOGRAPHIC_DATA][US_STATE] Delivery [GEOGRAPHIC_D…" at bounding box center [1036, 338] width 252 height 213
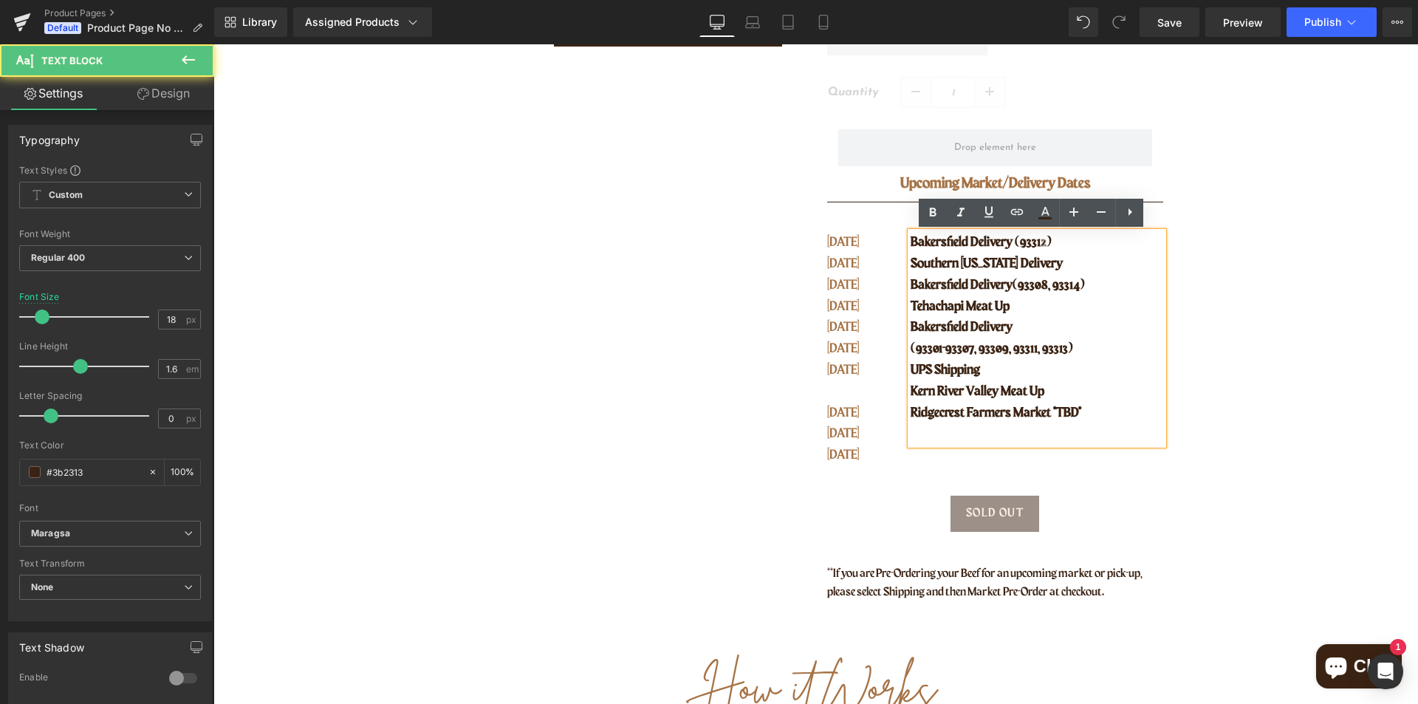
click at [912, 241] on span "Bakersfield Delivery (93312)" at bounding box center [980, 242] width 141 height 13
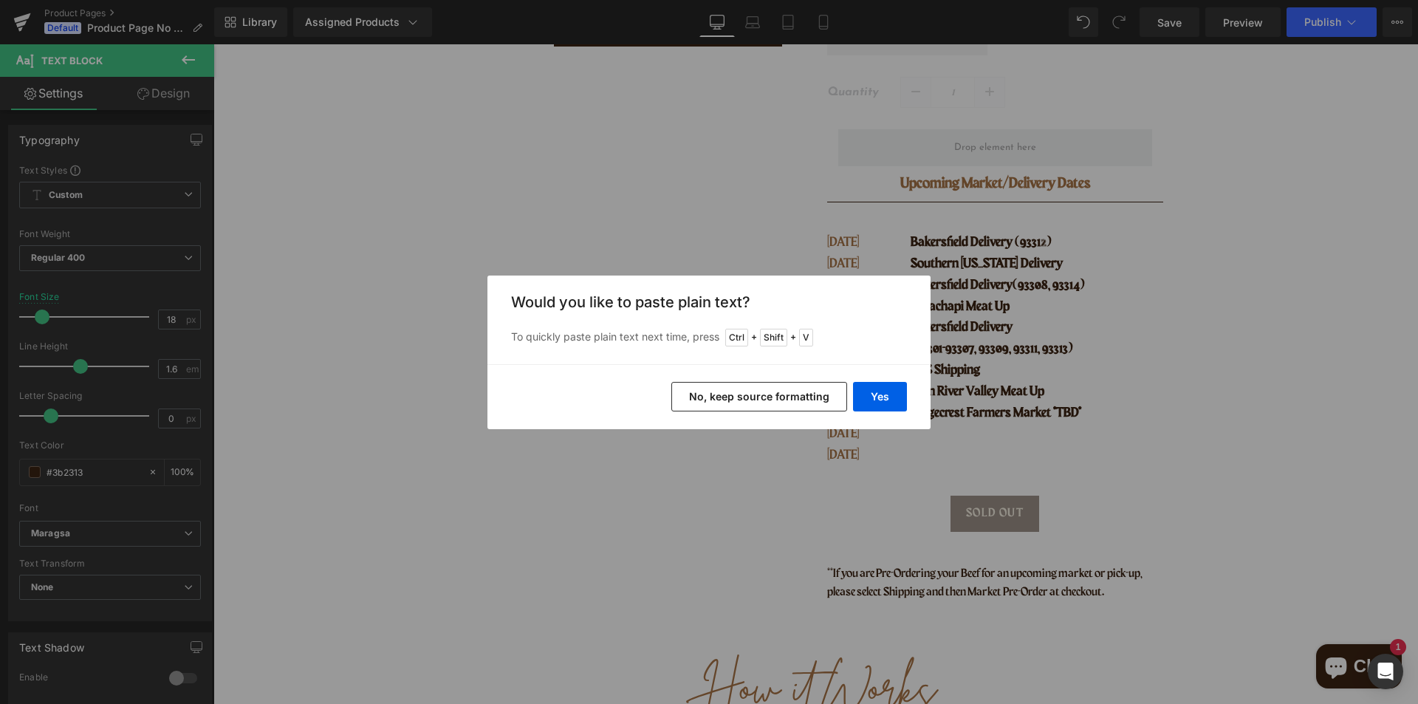
click at [773, 395] on button "No, keep source formatting" at bounding box center [759, 397] width 176 height 30
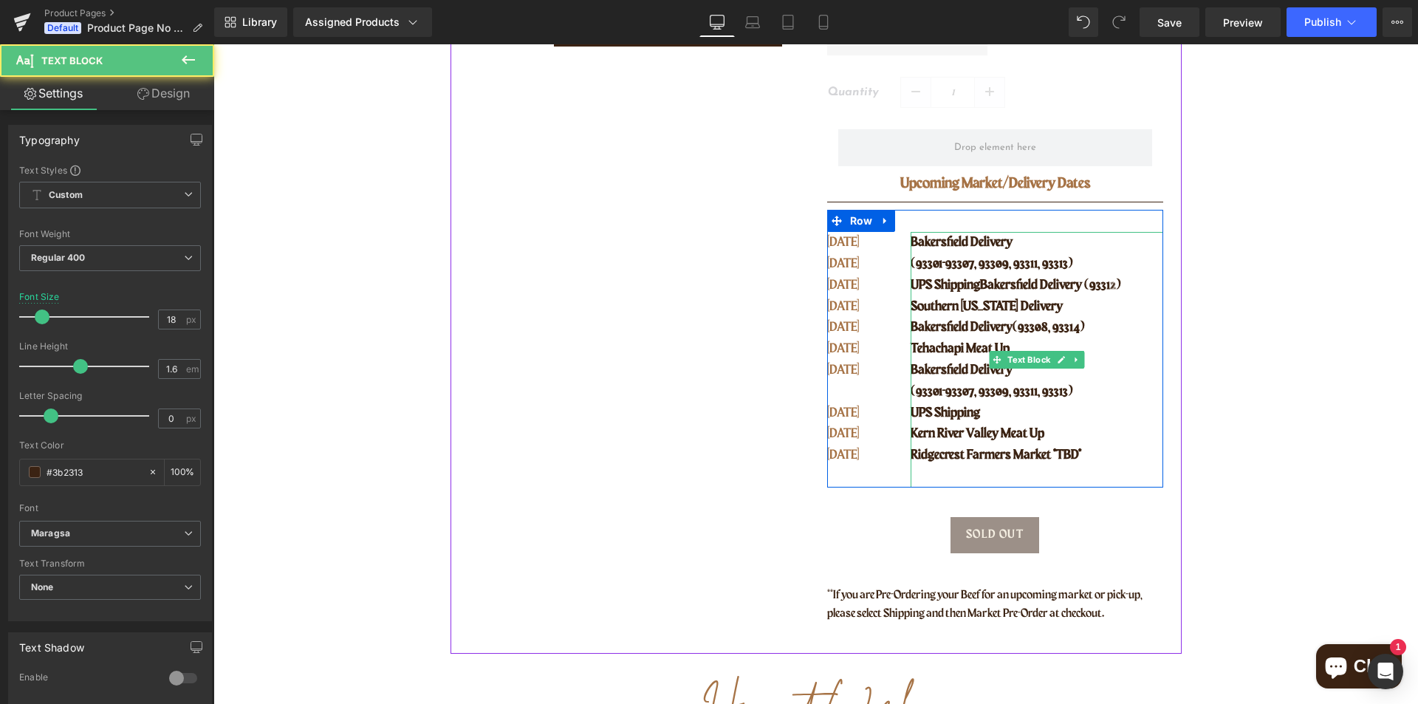
click at [986, 284] on span "Bakersfield Delivery (93312)" at bounding box center [1050, 284] width 141 height 13
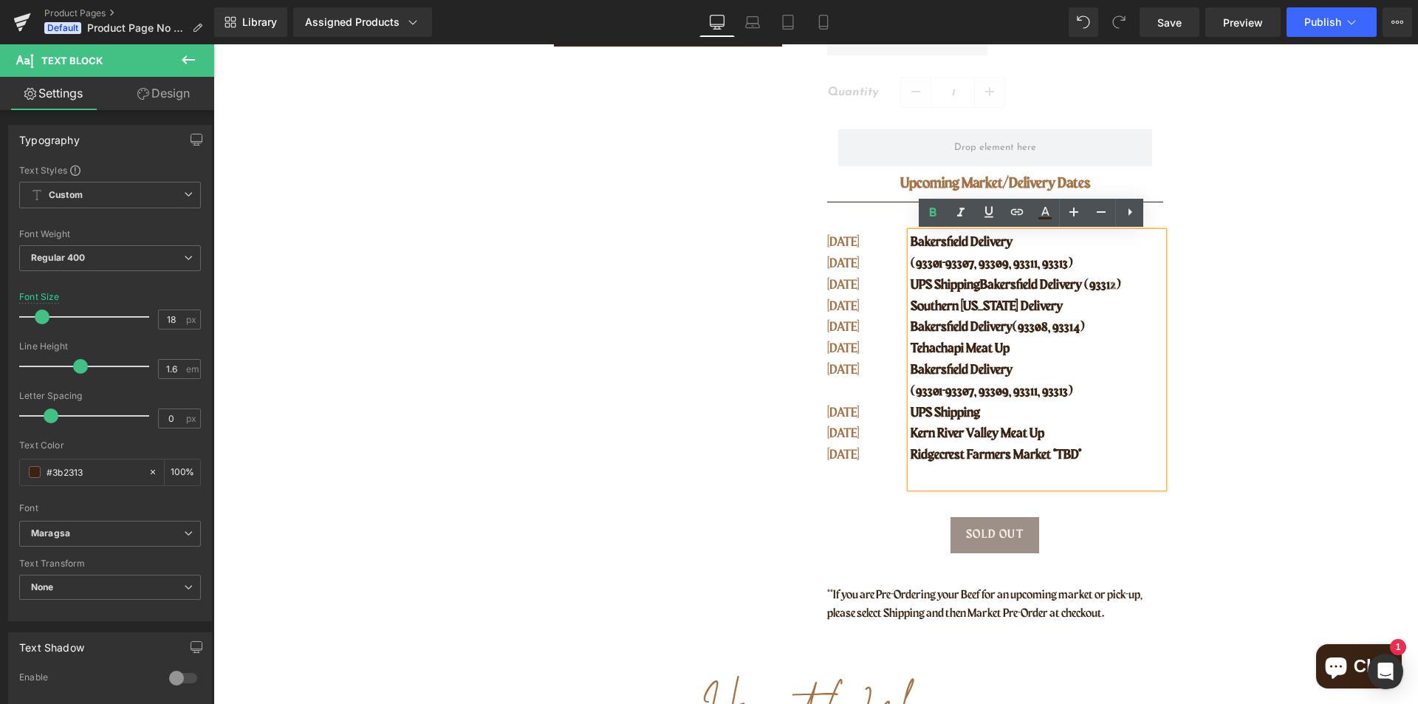
click at [980, 286] on span "Bakersfield Delivery (93312)" at bounding box center [1050, 284] width 141 height 13
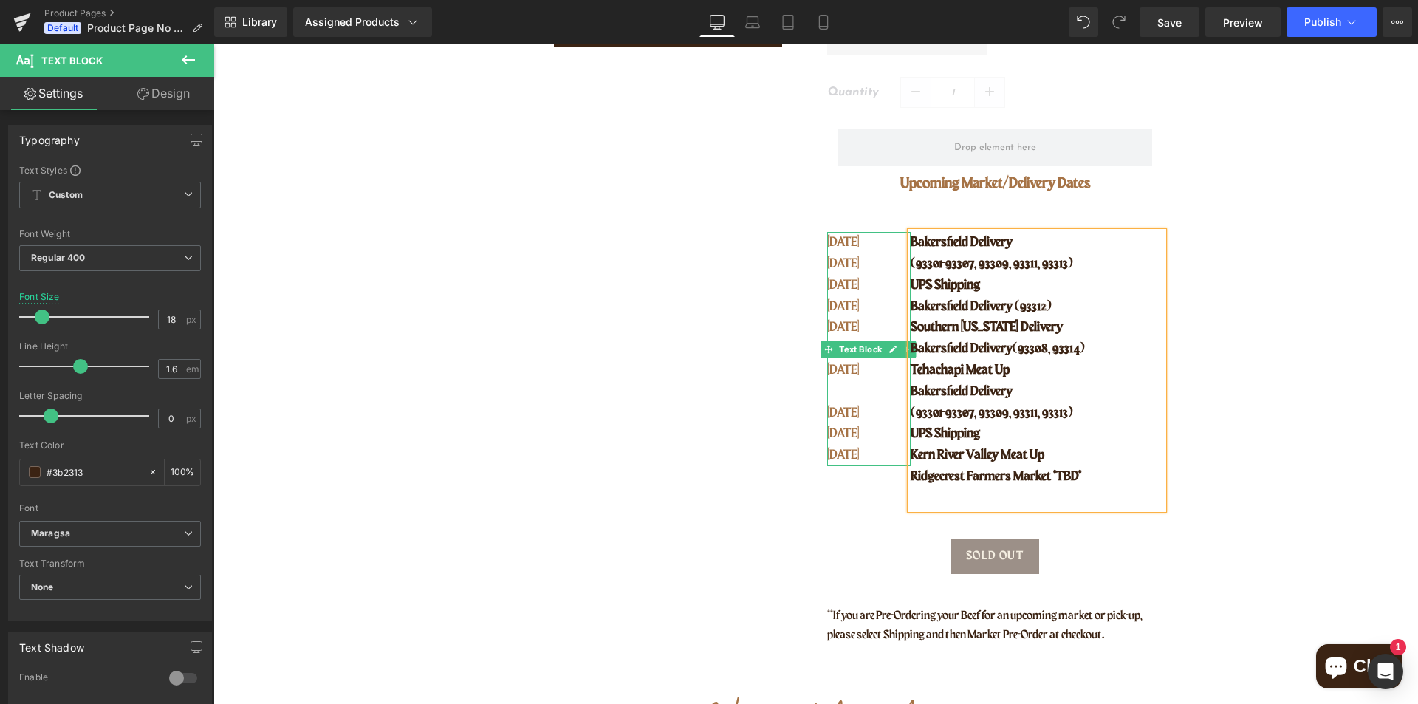
click at [849, 364] on p "[DATE]" at bounding box center [859, 370] width 65 height 21
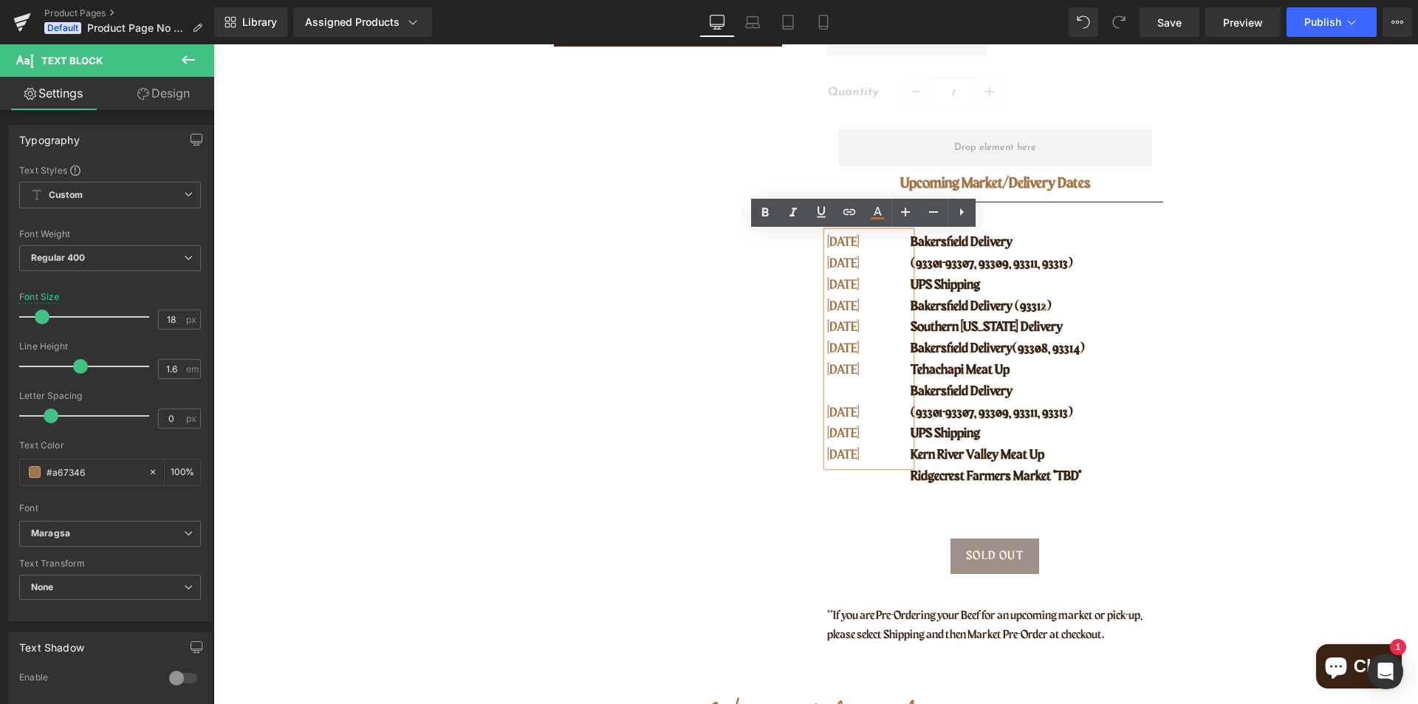
click at [864, 355] on p "[DATE]" at bounding box center [859, 348] width 65 height 21
drag, startPoint x: 864, startPoint y: 352, endPoint x: 823, endPoint y: 247, distance: 113.1
click at [827, 247] on div "[DATE] SEPT [DATE] OCT [DATE] OCT [DATE] OCT [DATE] OCT 27" at bounding box center [869, 349] width 84 height 234
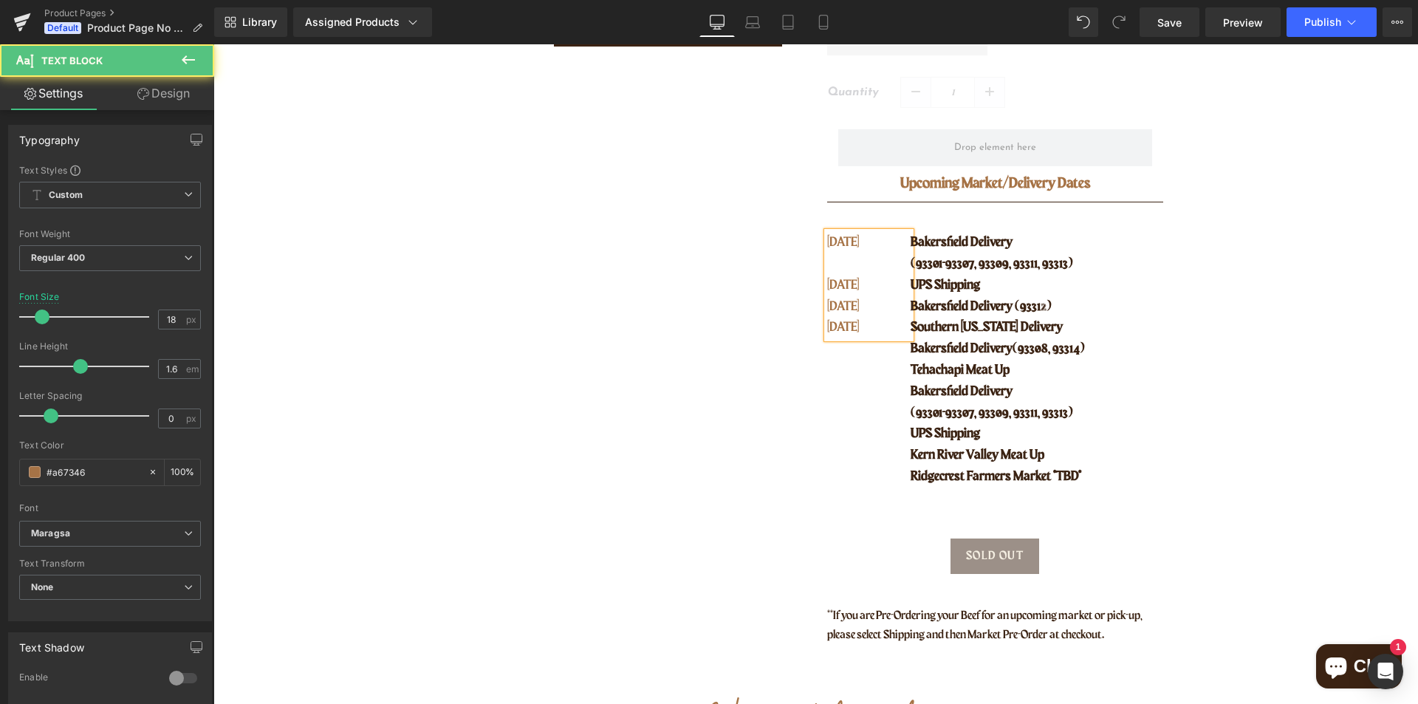
click at [888, 334] on div "[DATE] OCT [DATE] OCT 27" at bounding box center [869, 285] width 84 height 106
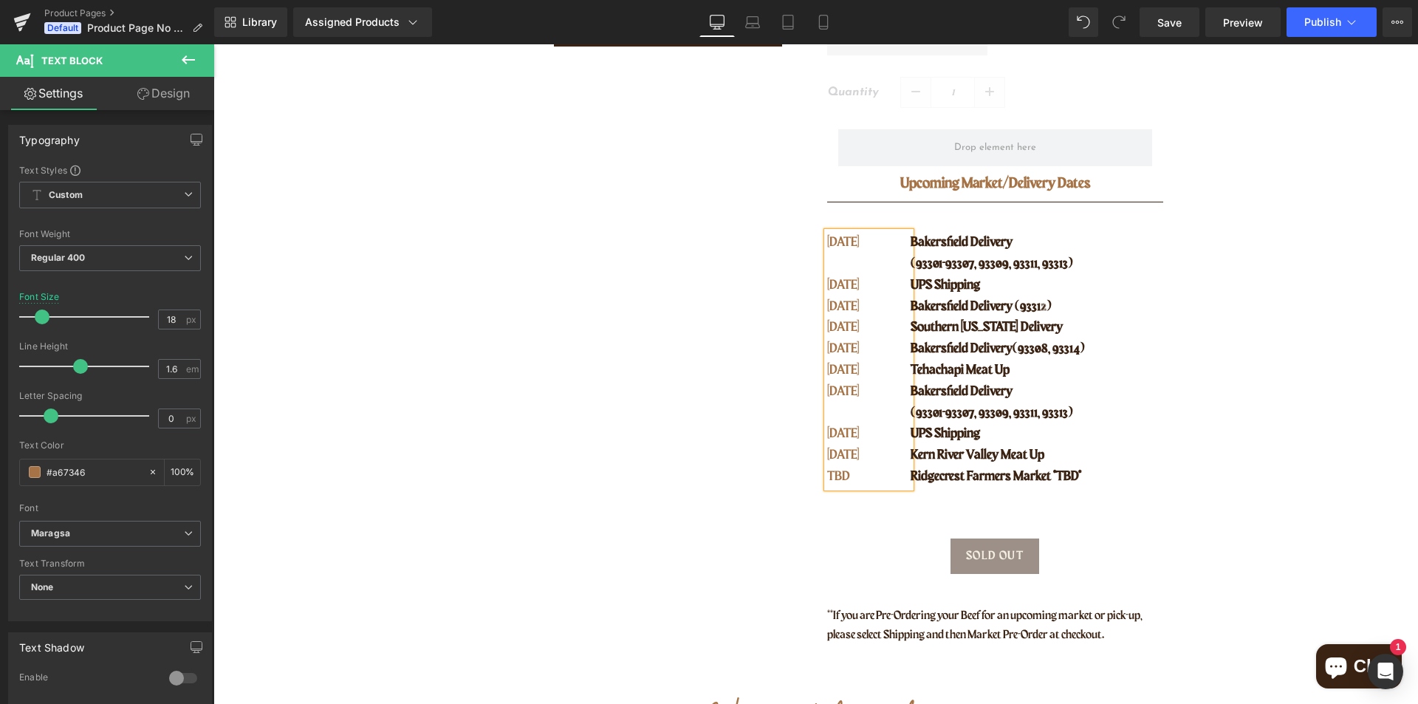
click at [941, 301] on span "Bakersfield Delivery (93312)" at bounding box center [980, 306] width 141 height 13
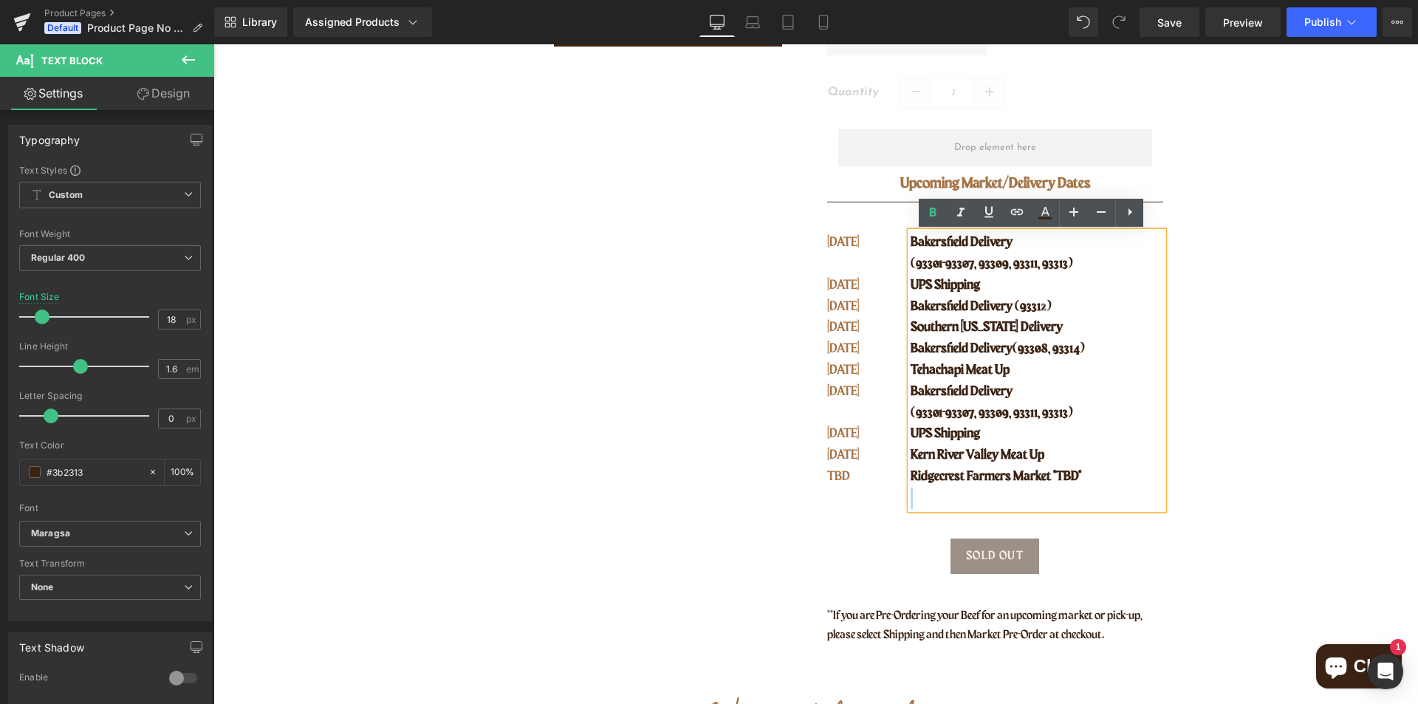
drag, startPoint x: 1086, startPoint y: 477, endPoint x: 903, endPoint y: 244, distance: 296.0
click at [910, 244] on div "Bakersfield Delivery (93301-93307, 93309, 93311, 93313) UPS Shipping [GEOGRAPHI…" at bounding box center [1036, 370] width 252 height 276
click at [1063, 482] on span "Ridgecrest Farmers Market *TBD*" at bounding box center [995, 476] width 171 height 13
click at [1046, 481] on span "Ridgecrest Farmers Market *TBD*" at bounding box center [995, 476] width 171 height 13
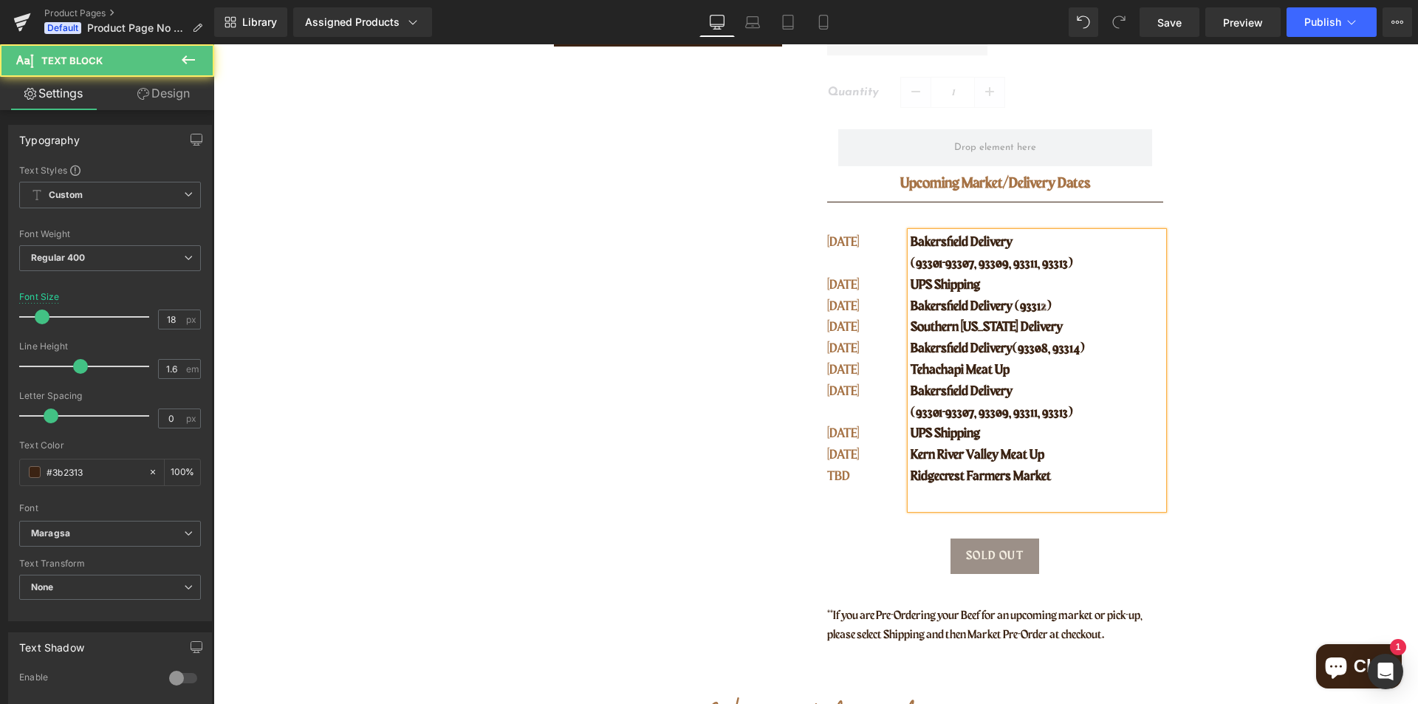
click at [1049, 471] on p "Ridgecrest Farmers Market" at bounding box center [1036, 476] width 252 height 21
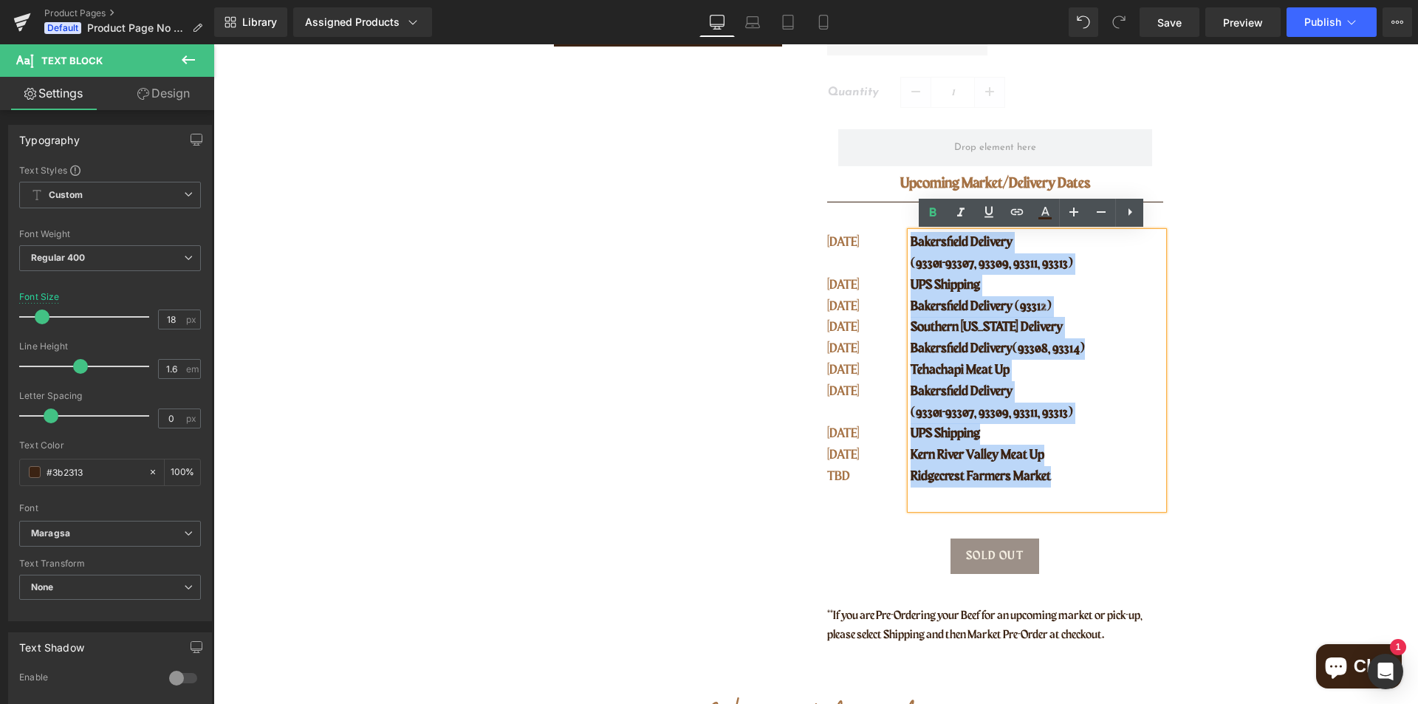
drag, startPoint x: 1049, startPoint y: 477, endPoint x: 905, endPoint y: 247, distance: 270.7
click at [910, 247] on div "Bakersfield Delivery (93301-93307, 93309, 93311, 93313) UPS Shipping [GEOGRAPHI…" at bounding box center [1036, 370] width 252 height 276
click at [1086, 342] on p "Bakersfield Delivery (93308, 93314)" at bounding box center [1036, 348] width 252 height 21
drag, startPoint x: 1009, startPoint y: 457, endPoint x: 905, endPoint y: 246, distance: 235.4
click at [910, 246] on div "Bakersfield Delivery (93301-93307, 93309, 93311, 93313) UPS Shipping [GEOGRAPHI…" at bounding box center [1036, 370] width 252 height 276
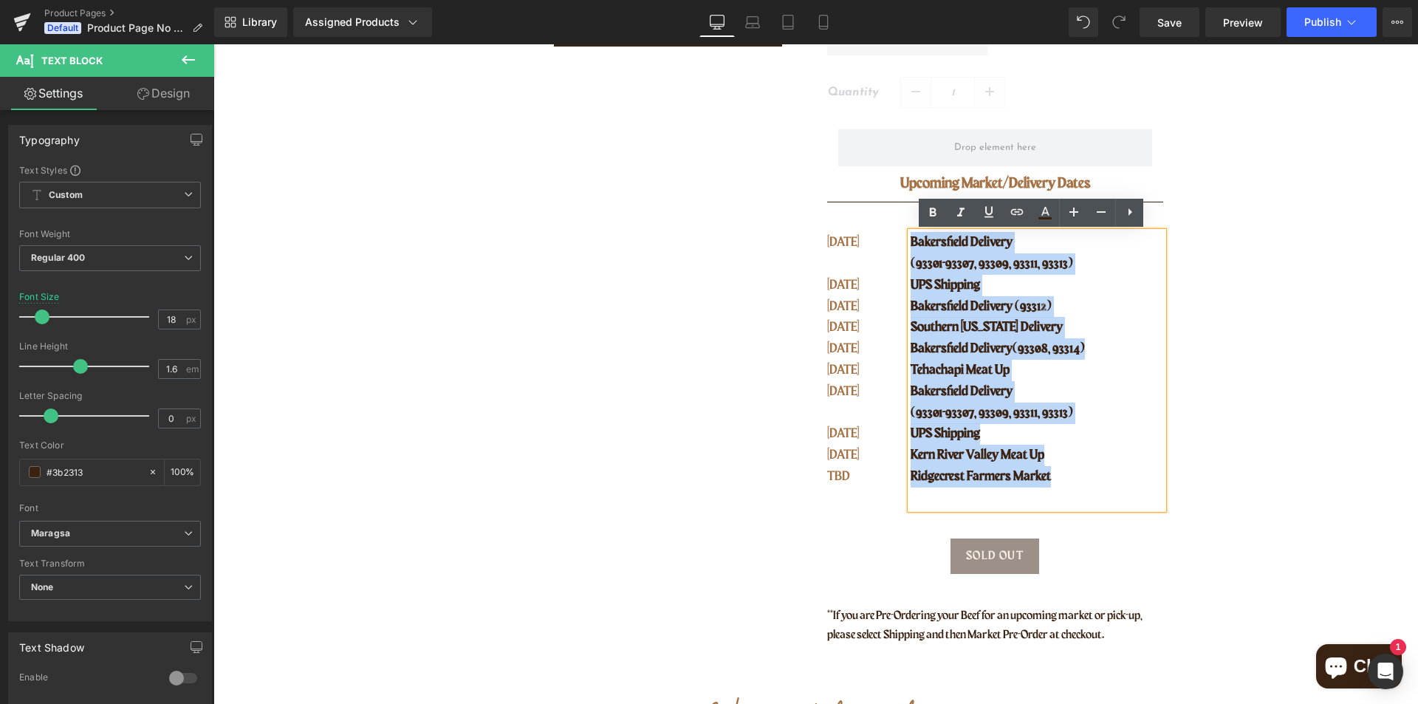
copy div "Bakersfield Delivery (93301-93307, 93309, 93311, 93313) UPS Shipping [GEOGRAPHI…"
click at [1061, 482] on p "Ridgecrest Farmers Market" at bounding box center [1036, 476] width 252 height 21
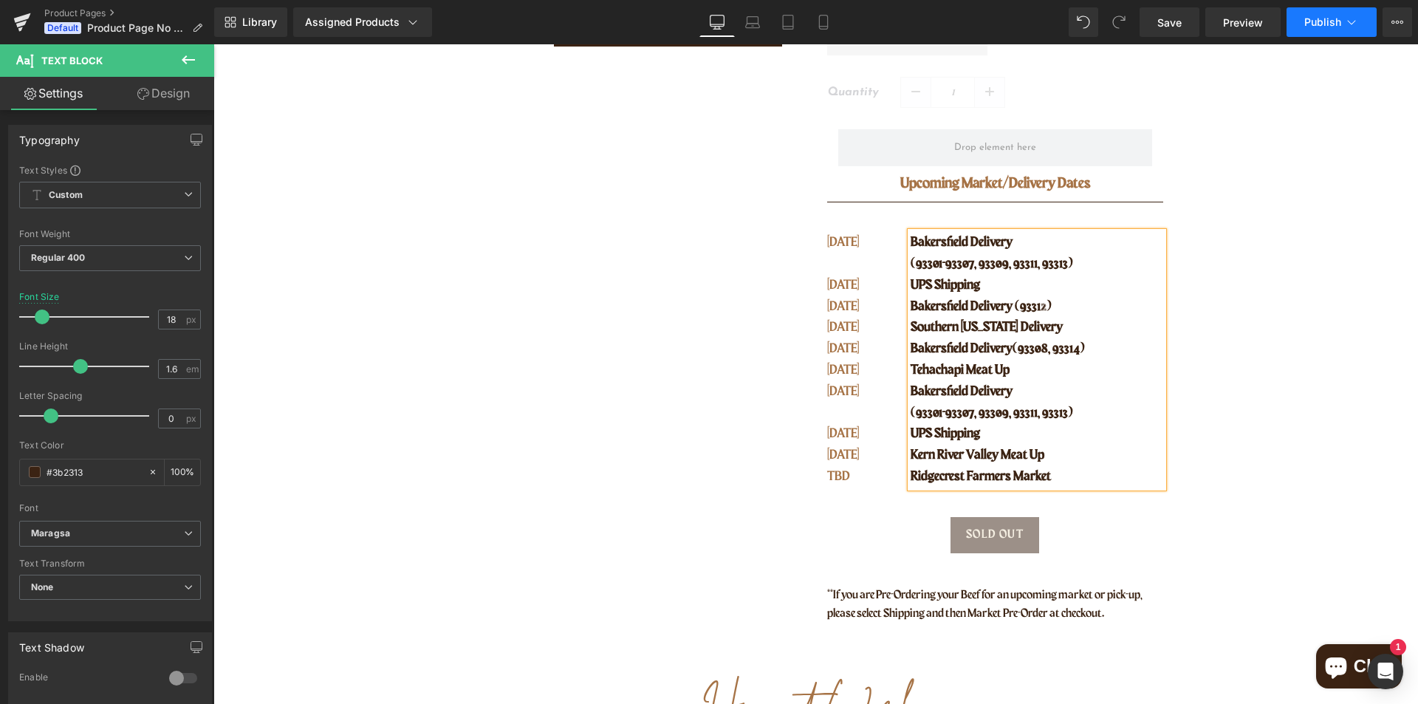
click at [1311, 18] on span "Publish" at bounding box center [1322, 22] width 37 height 12
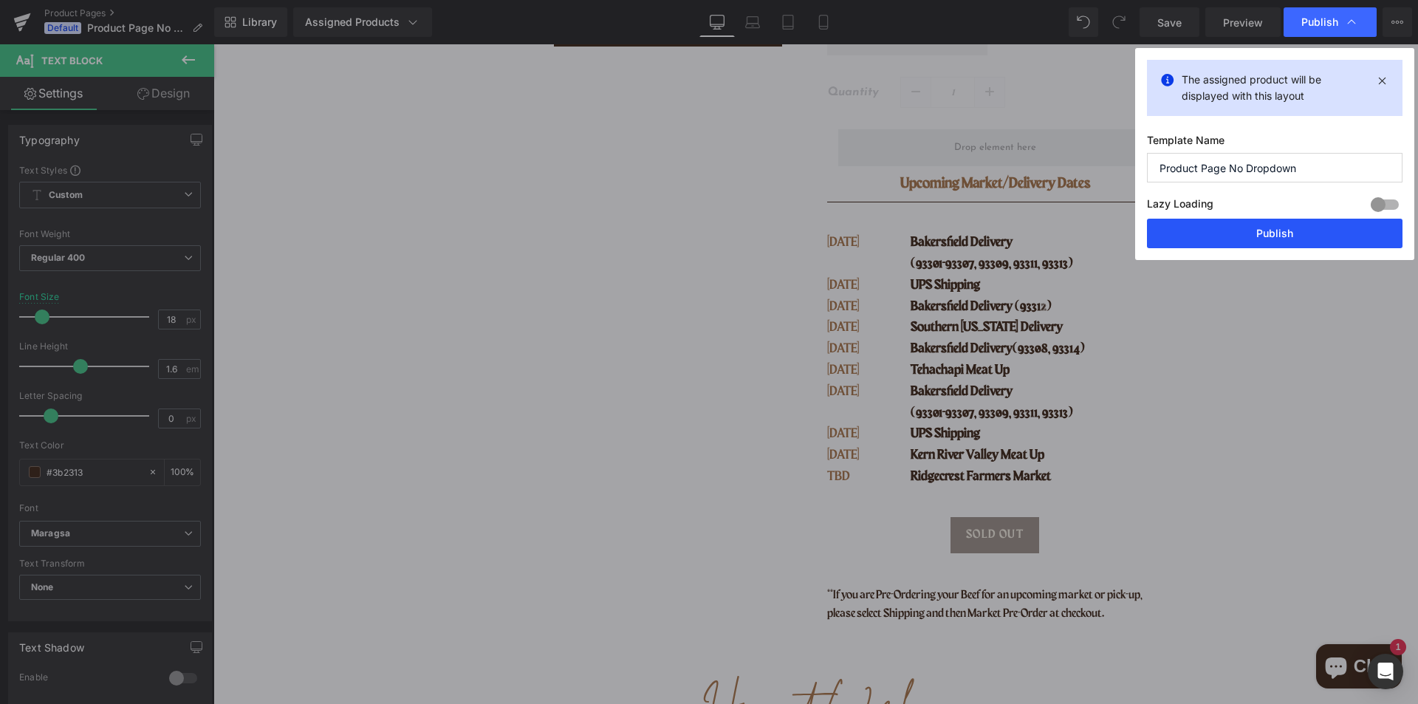
click at [1282, 233] on button "Publish" at bounding box center [1274, 234] width 255 height 30
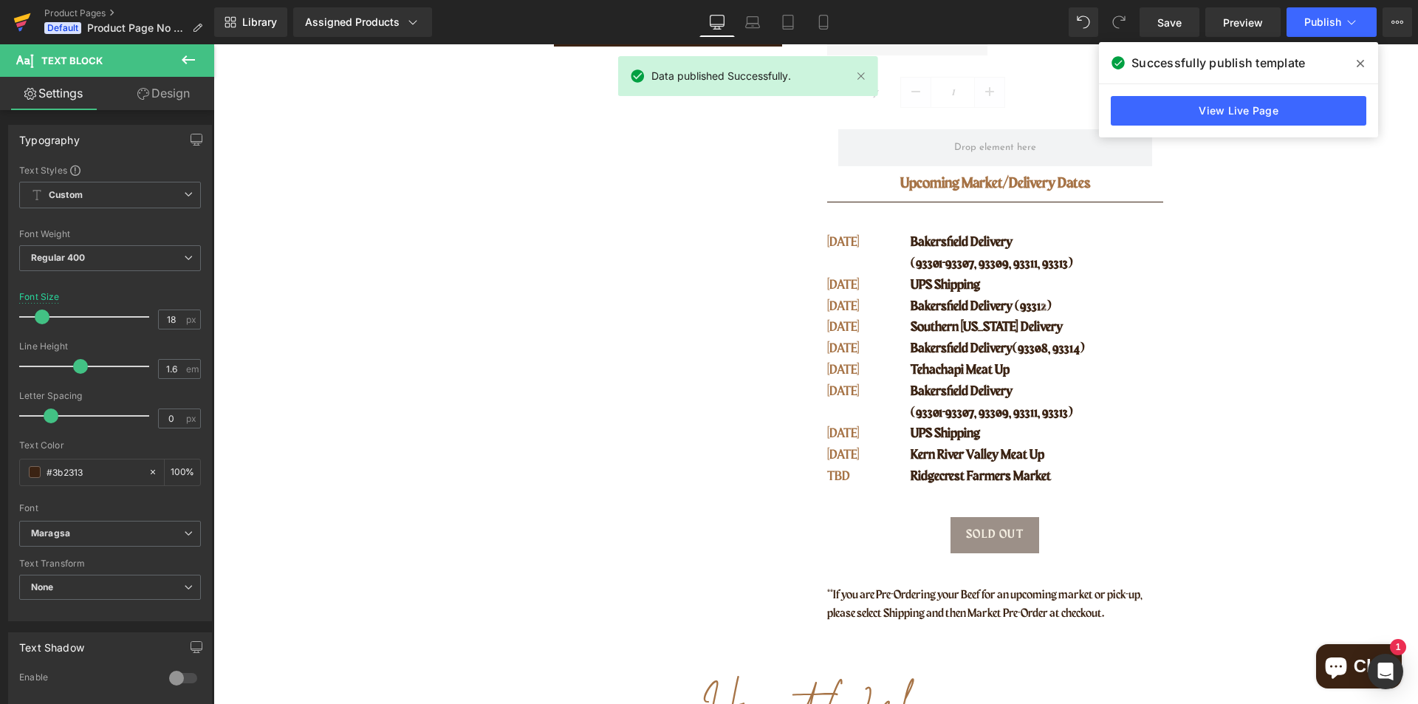
click at [24, 25] on icon at bounding box center [21, 24] width 10 height 7
